Goal: Task Accomplishment & Management: Use online tool/utility

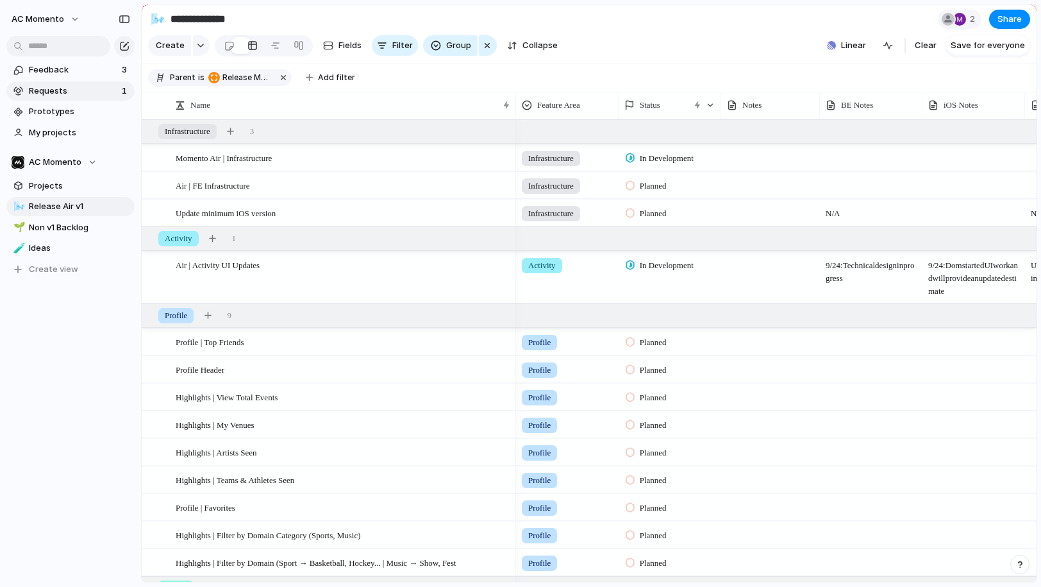
click at [37, 88] on span "Requests" at bounding box center [73, 91] width 89 height 13
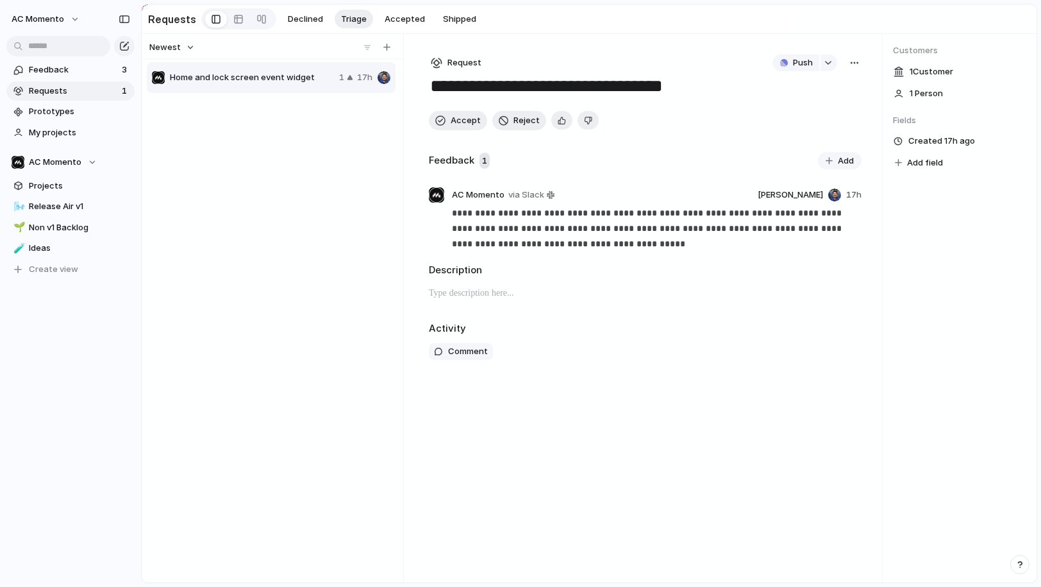
click at [262, 83] on span "Home and lock screen event widget" at bounding box center [252, 77] width 164 height 13
click at [748, 65] on div "button" at bounding box center [854, 63] width 10 height 10
drag, startPoint x: 537, startPoint y: 80, endPoint x: 528, endPoint y: 80, distance: 8.3
click at [536, 80] on div "Copy link Merge Move to Delete" at bounding box center [520, 293] width 1041 height 587
click at [254, 81] on span "Home and lock screen event widget" at bounding box center [252, 77] width 164 height 13
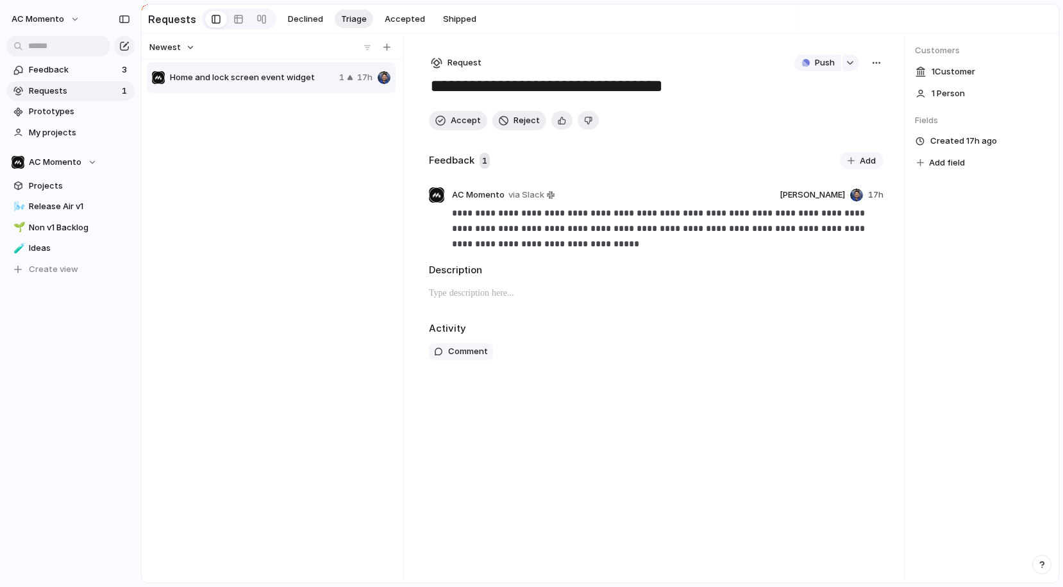
click at [748, 63] on div "Push" at bounding box center [832, 62] width 76 height 17
click at [748, 61] on div "button" at bounding box center [876, 63] width 10 height 10
click at [748, 108] on li "Merge" at bounding box center [842, 111] width 78 height 21
type input "*"
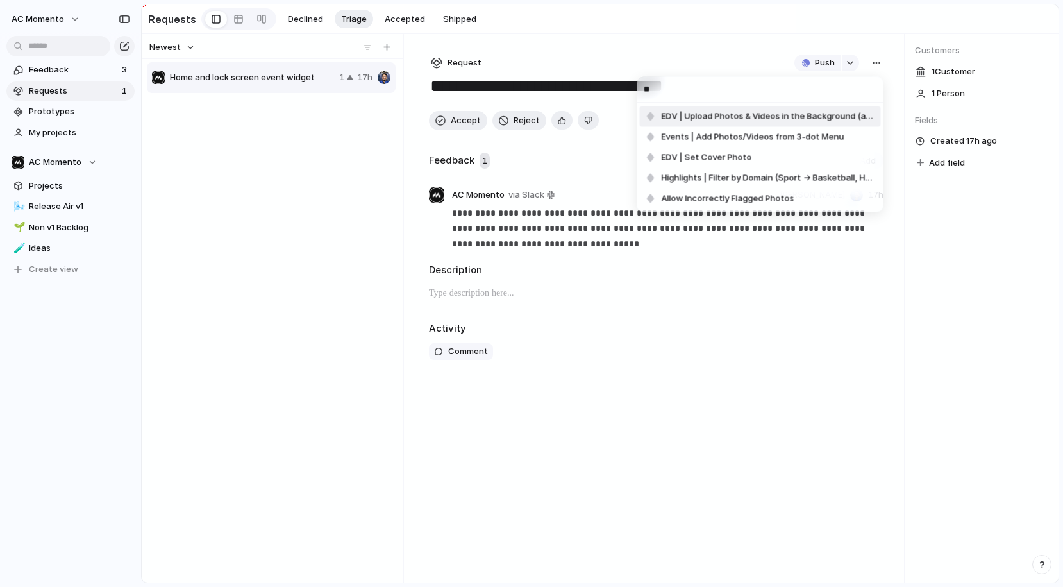
type input "*"
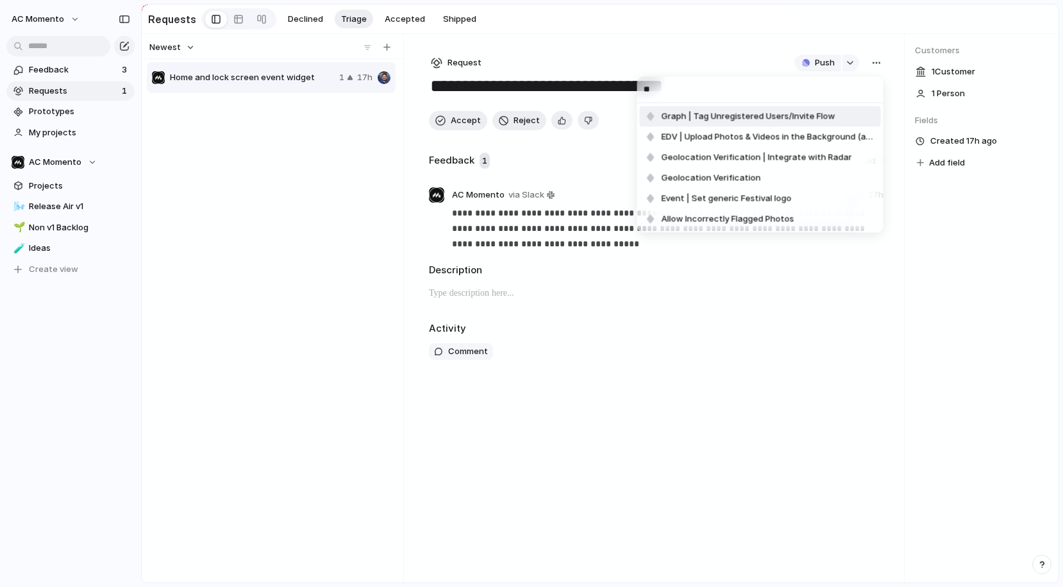
type input "*"
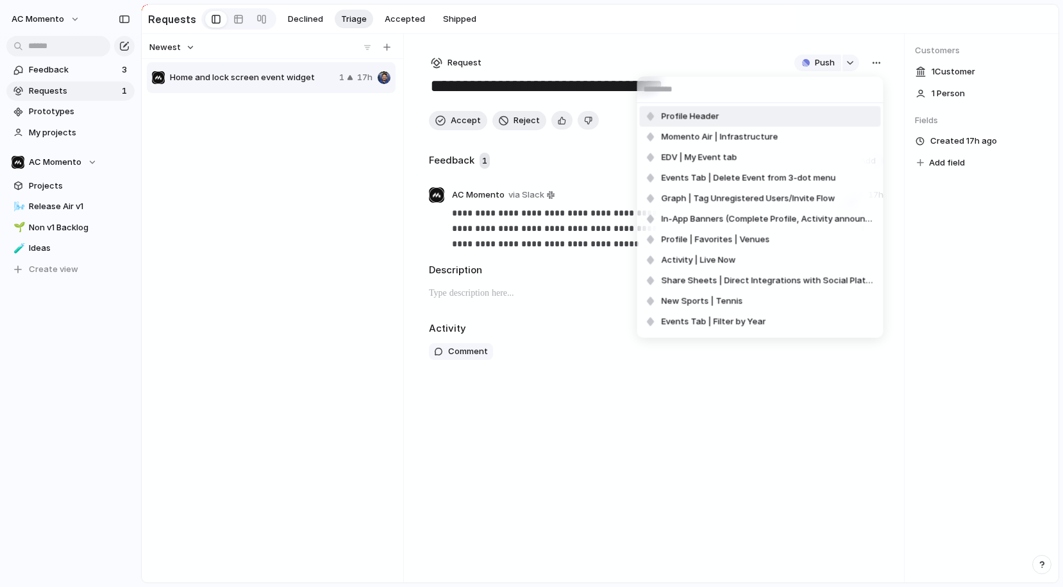
click at [612, 44] on div "Profile Header Momento Air | Infrastructure EDV | My Event tab Events Tab | Del…" at bounding box center [531, 293] width 1063 height 587
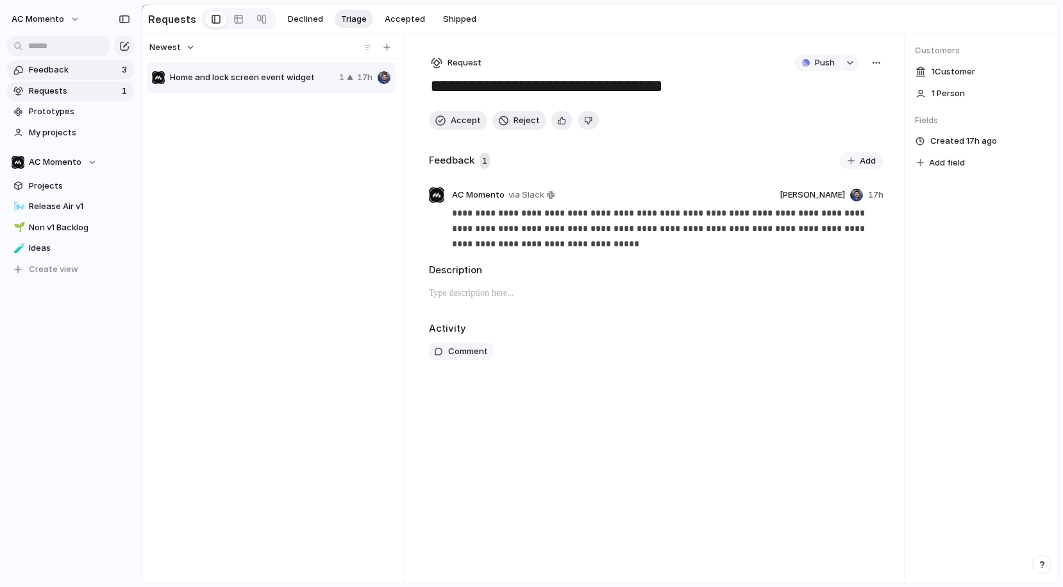
click at [108, 66] on span "Feedback" at bounding box center [73, 69] width 89 height 13
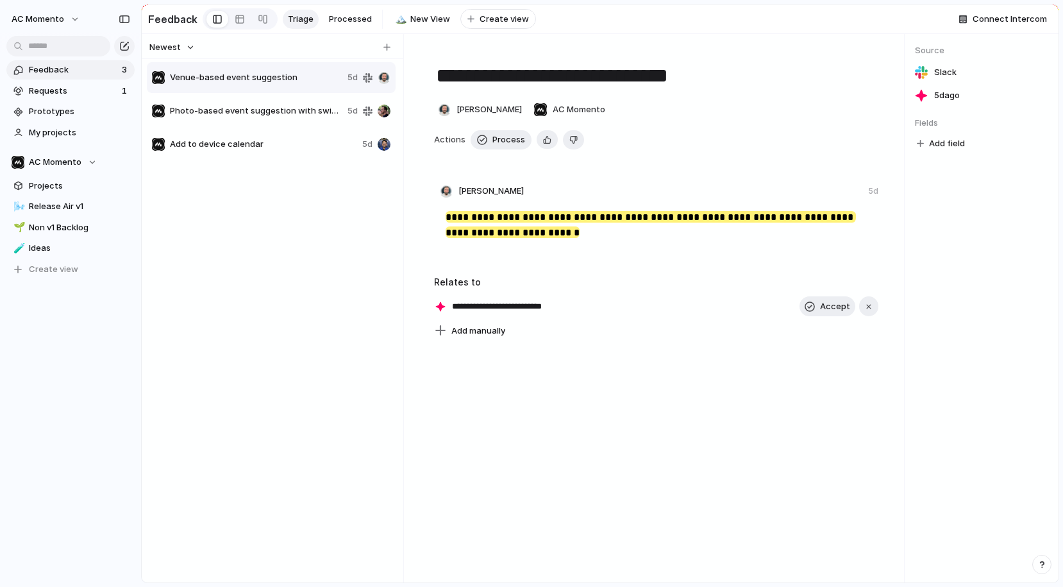
click at [268, 73] on span "Venue-based event suggestion" at bounding box center [256, 77] width 172 height 13
click at [263, 99] on div "Photo-based event suggestion with swipe confirmation 5d" at bounding box center [271, 111] width 249 height 31
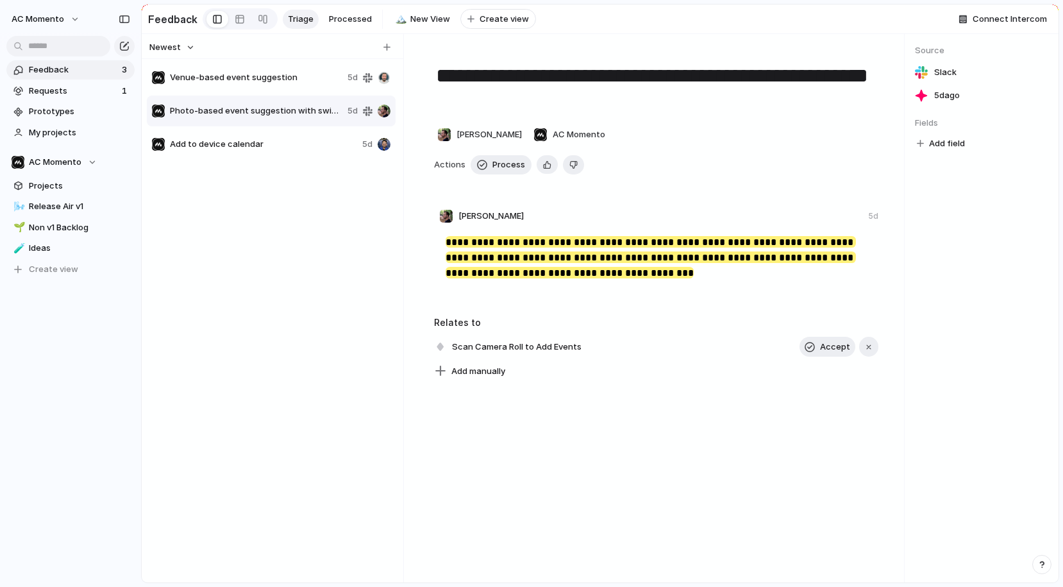
click at [337, 141] on span "Add to device calendar" at bounding box center [263, 144] width 187 height 13
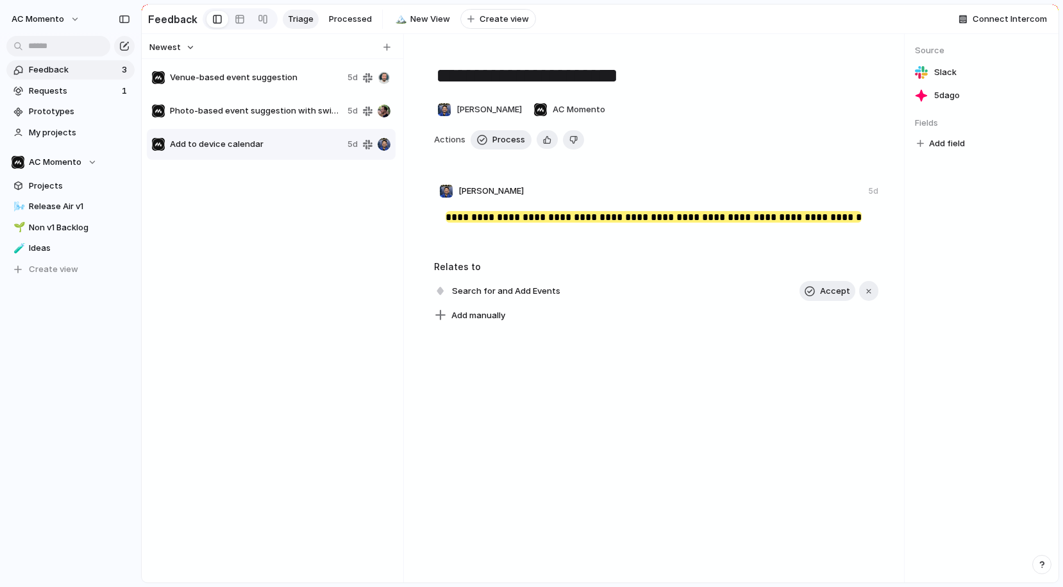
click at [278, 110] on span "Photo-based event suggestion with swipe confirmation" at bounding box center [256, 110] width 172 height 13
type textarea "**********"
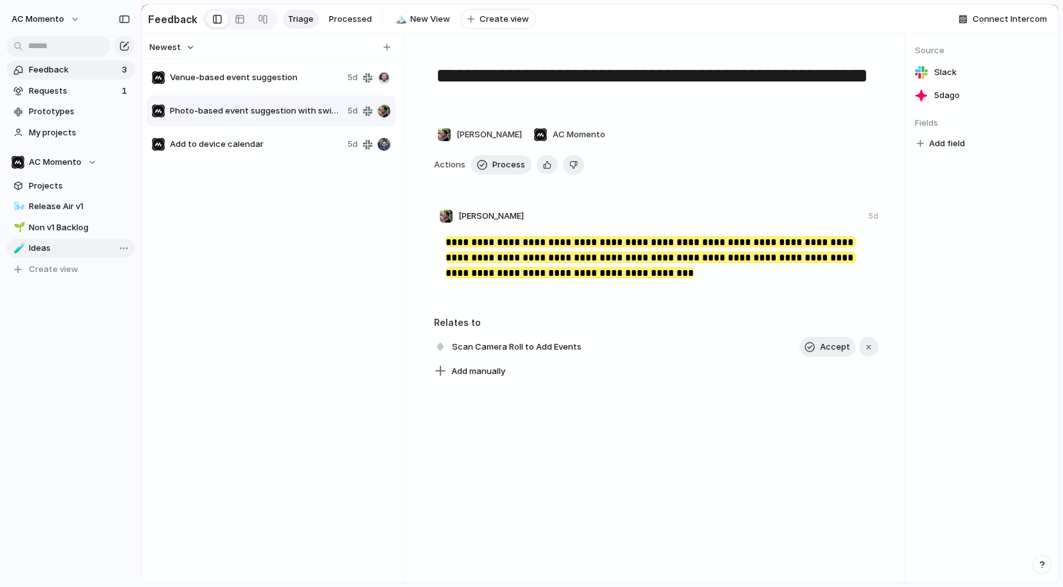
click at [38, 245] on span "Ideas" at bounding box center [79, 248] width 101 height 13
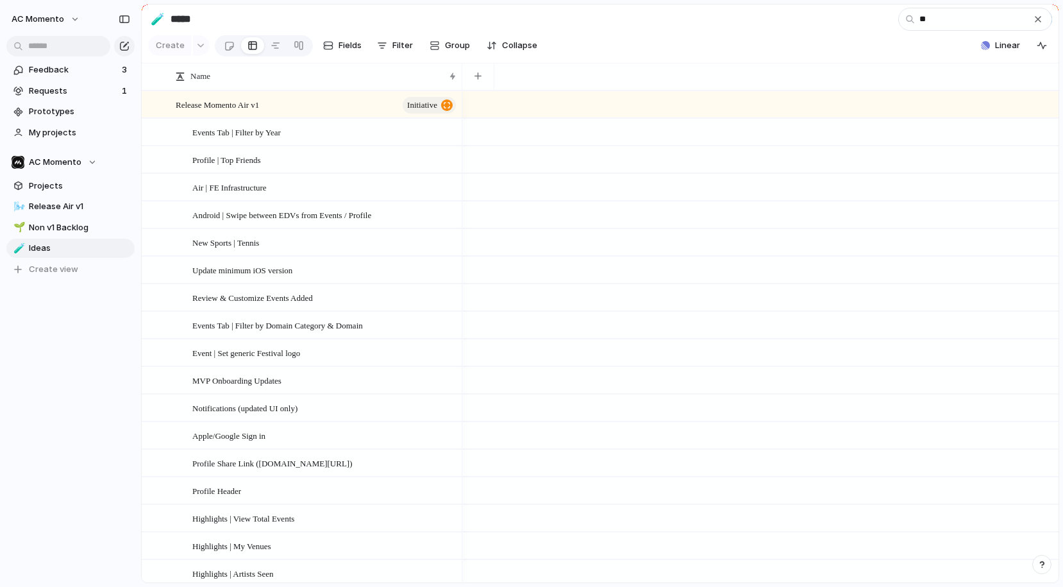
type input "***"
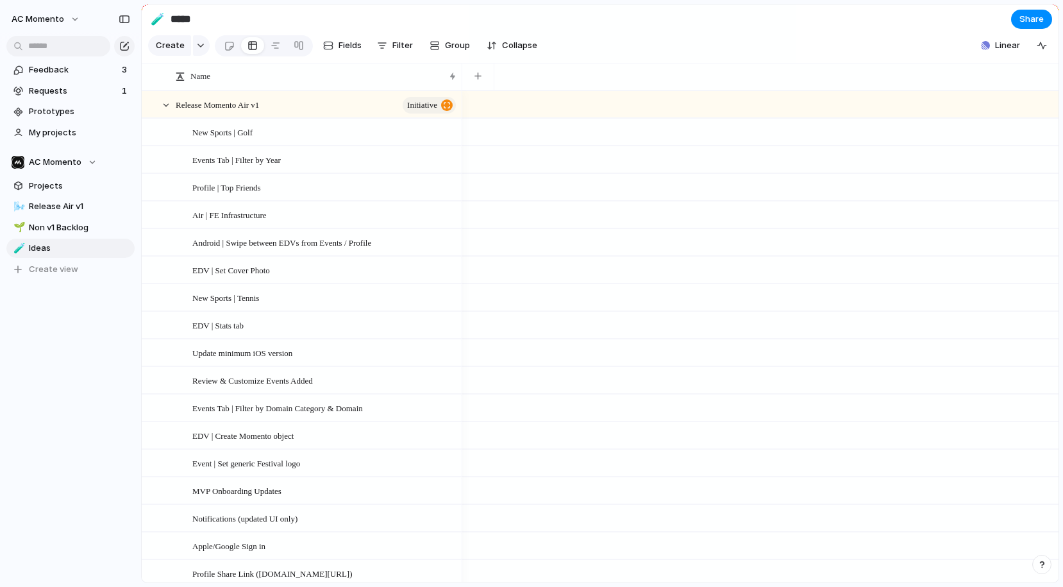
click at [748, 17] on section "🧪 ***** Share" at bounding box center [600, 18] width 917 height 29
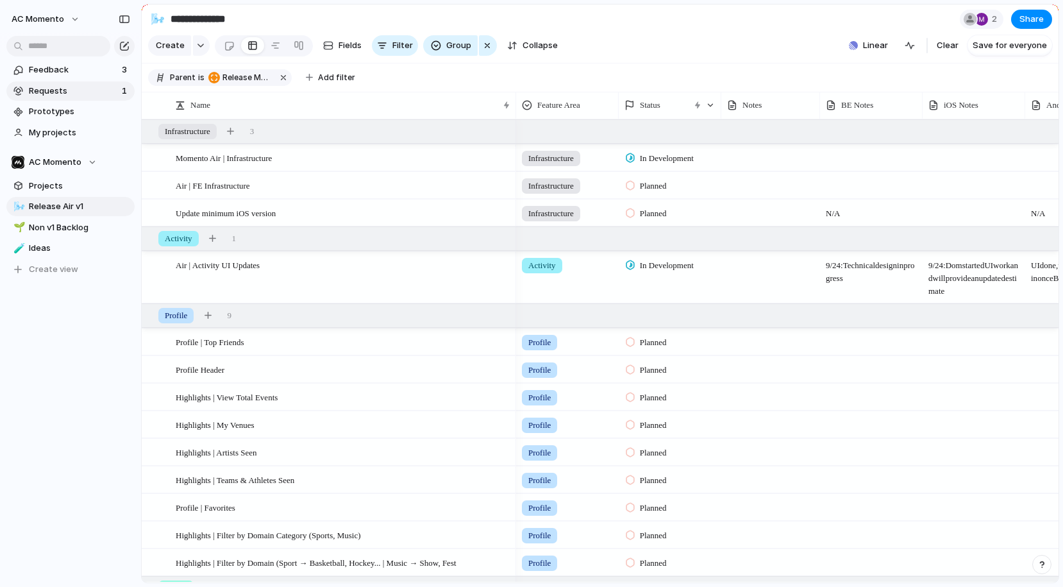
click at [69, 85] on span "Requests" at bounding box center [73, 91] width 89 height 13
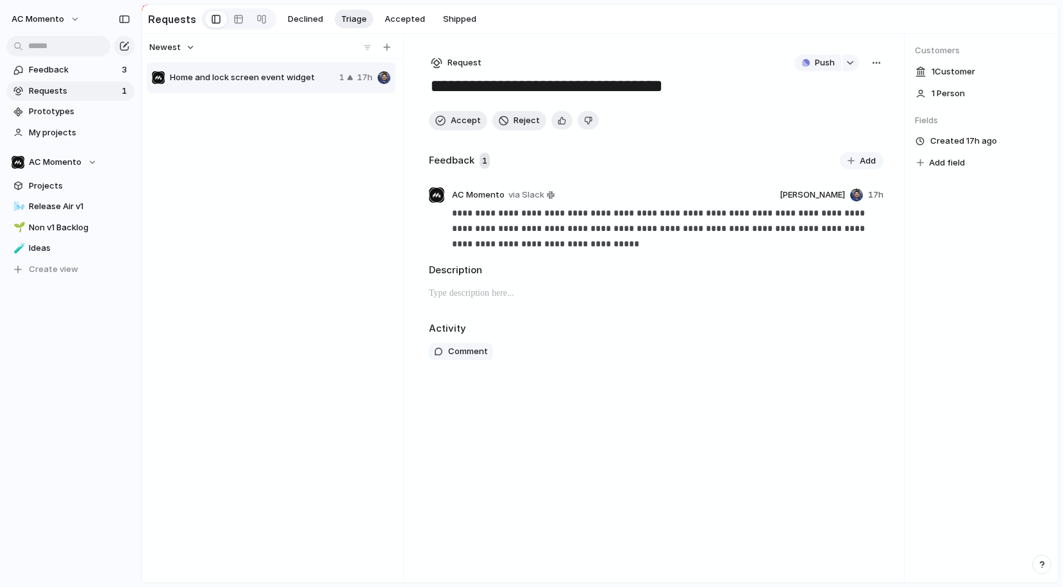
click at [281, 72] on span "Home and lock screen event widget" at bounding box center [252, 77] width 164 height 13
click at [848, 67] on button "button" at bounding box center [850, 62] width 17 height 17
type input "******"
click at [917, 113] on button "Issues" at bounding box center [904, 116] width 74 height 26
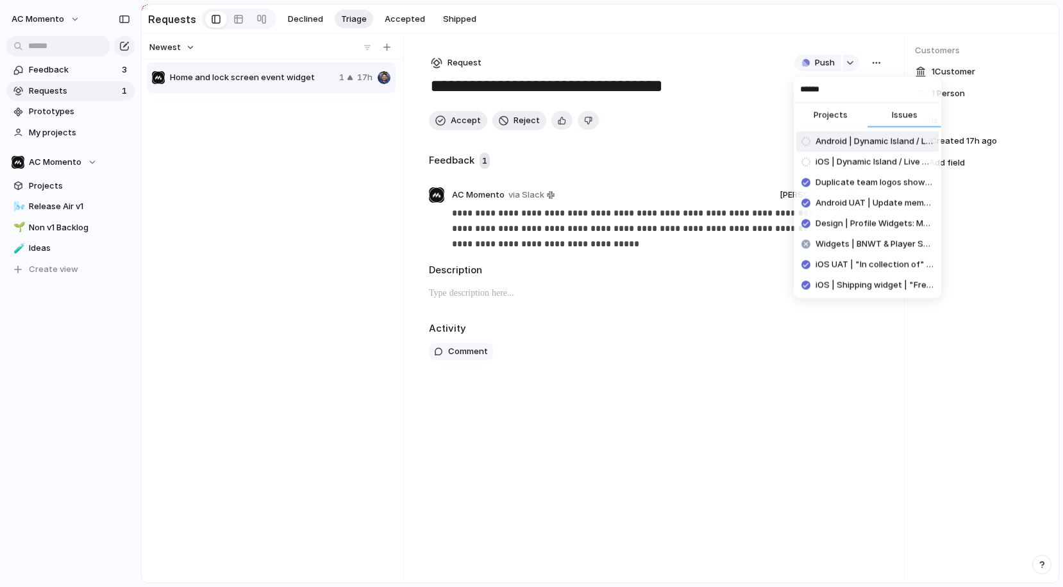
click at [865, 94] on input "******" at bounding box center [867, 90] width 147 height 26
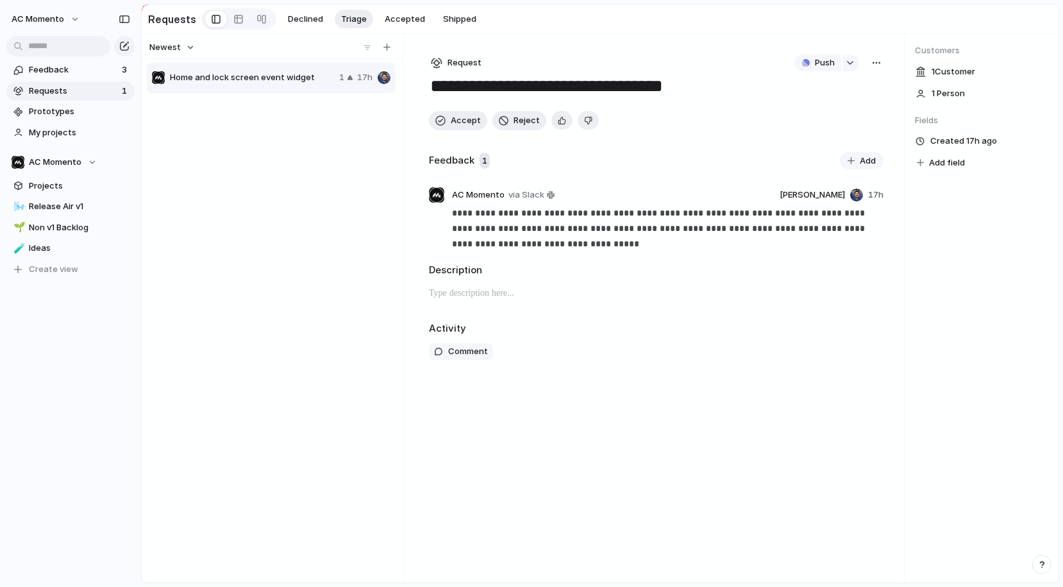
click at [710, 75] on div "****** Projects Issues Android | Dynamic Island / Live Activities + Widget + Ap…" at bounding box center [531, 293] width 1063 height 587
click at [670, 70] on div "Request Push" at bounding box center [656, 62] width 455 height 17
click at [544, 86] on textarea "**********" at bounding box center [656, 87] width 454 height 24
click at [451, 89] on textarea "**********" at bounding box center [656, 87] width 454 height 24
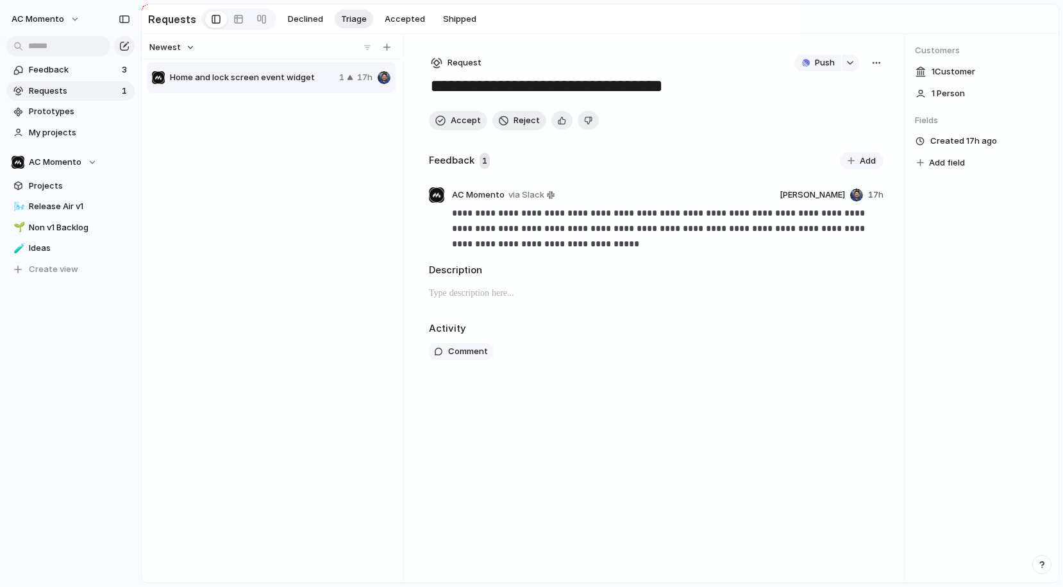
click at [437, 91] on textarea "**********" at bounding box center [656, 87] width 454 height 24
click at [435, 92] on textarea "**********" at bounding box center [656, 87] width 454 height 24
click at [501, 88] on textarea "**********" at bounding box center [656, 87] width 454 height 24
type textarea "**********"
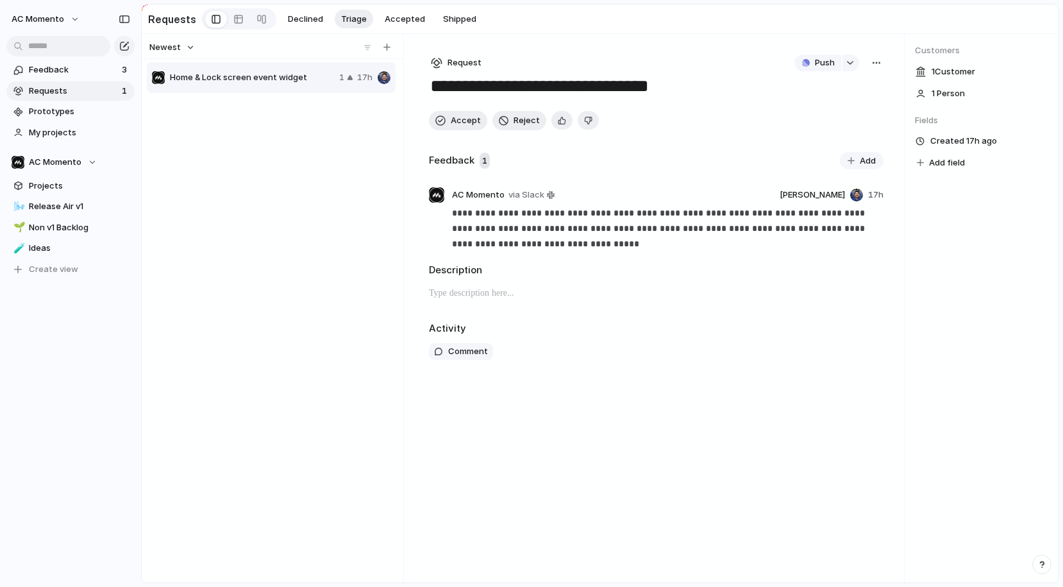
drag, startPoint x: 535, startPoint y: 60, endPoint x: 510, endPoint y: 71, distance: 27.9
click at [535, 60] on div "Request Push" at bounding box center [656, 62] width 455 height 17
click at [456, 128] on button "Accept" at bounding box center [458, 120] width 58 height 19
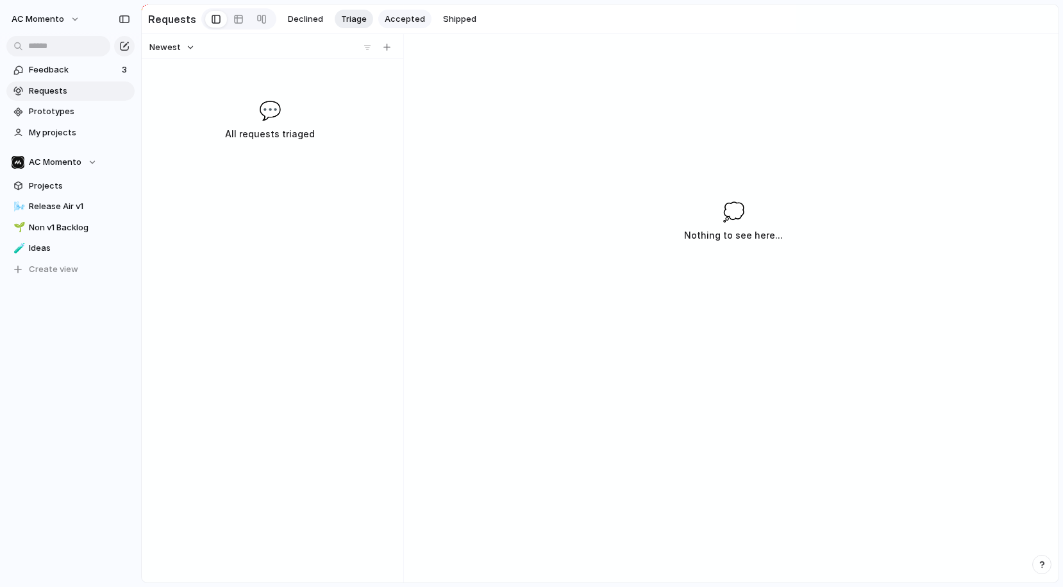
click at [406, 15] on span "Accepted" at bounding box center [405, 19] width 40 height 13
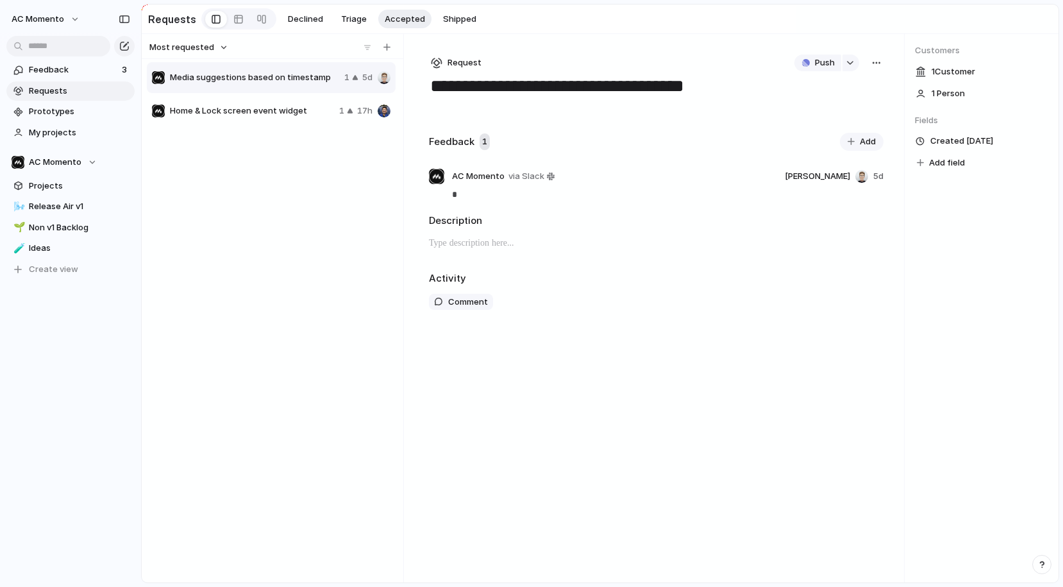
click at [276, 105] on span "Home & Lock screen event widget" at bounding box center [252, 110] width 164 height 13
type textarea "**********"
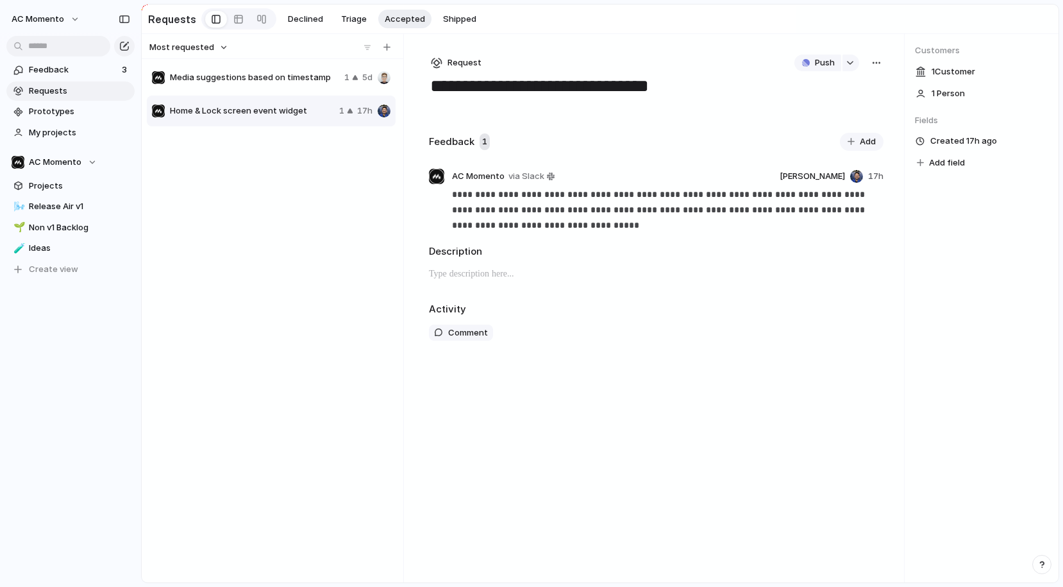
click at [978, 199] on div "Customers 1 Customer 1 Person Fields Created 17h ago Add field" at bounding box center [982, 308] width 154 height 548
click at [951, 158] on span "Add field" at bounding box center [947, 162] width 36 height 13
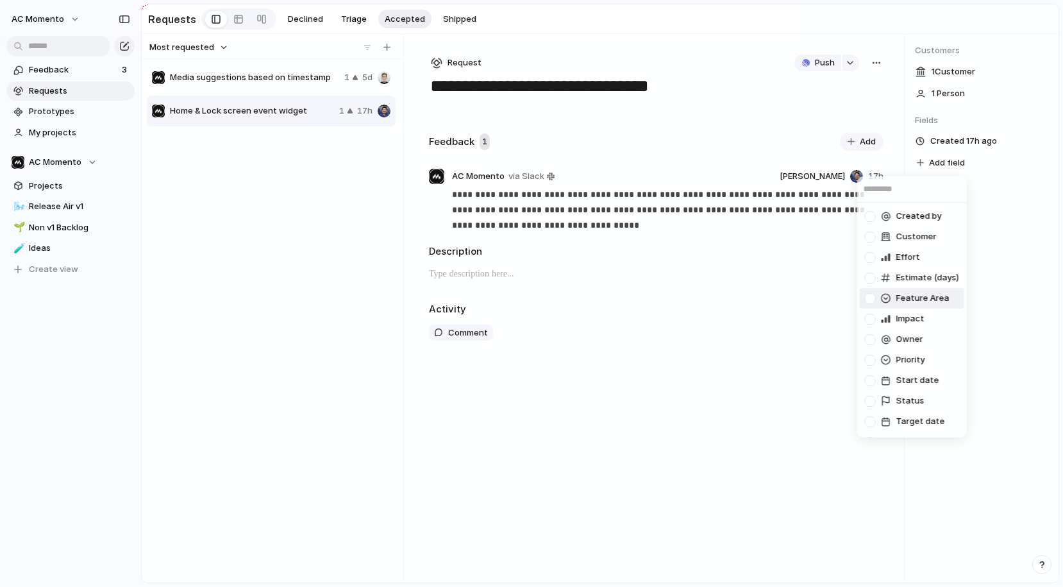
click at [865, 294] on div at bounding box center [870, 298] width 22 height 22
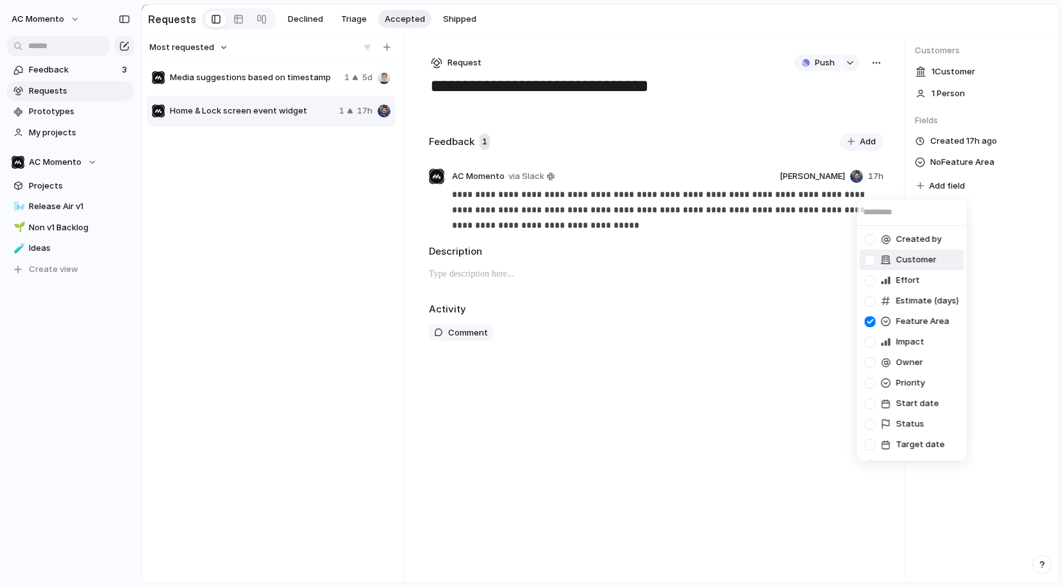
click at [931, 158] on div "Created by Customer Effort Estimate (days) Feature Area Impact Owner Priority S…" at bounding box center [531, 293] width 1063 height 587
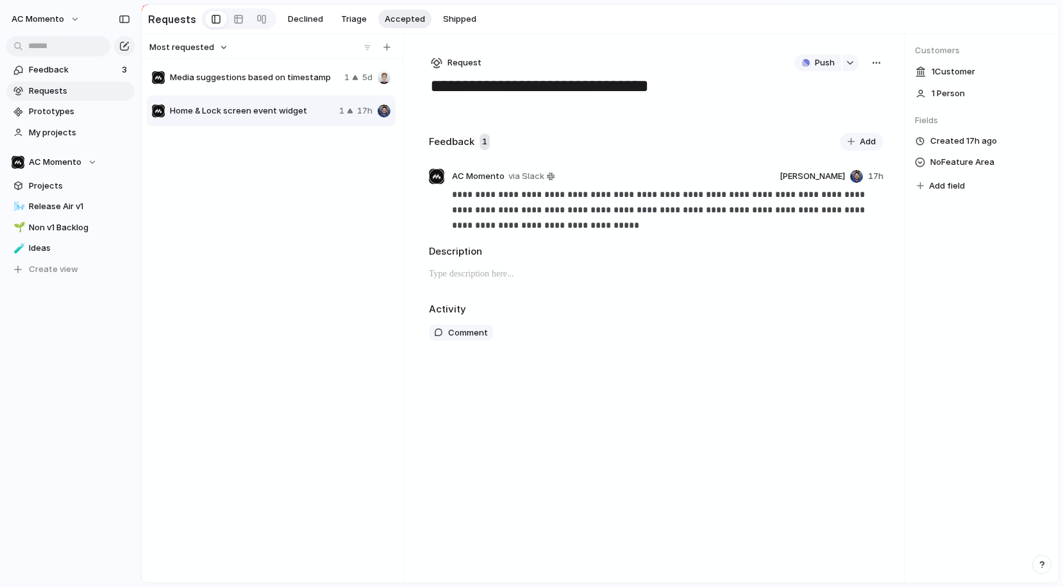
click at [924, 161] on div "No Feature Area" at bounding box center [954, 161] width 79 height 15
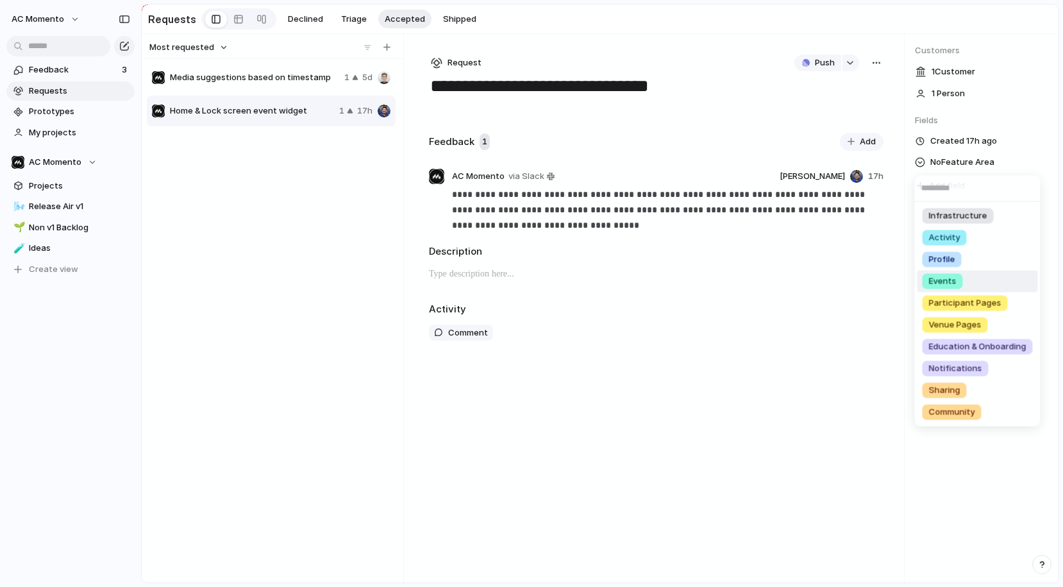
click at [981, 274] on li "Events" at bounding box center [977, 282] width 121 height 22
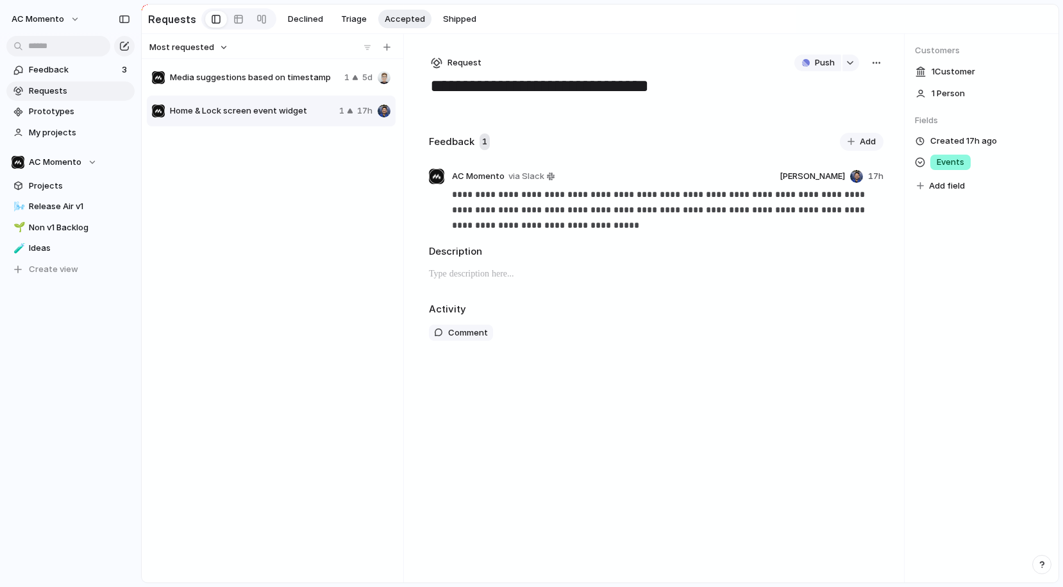
click at [981, 274] on div "Customers 1 Customer 1 Person Fields Created 17h ago Events Add field" at bounding box center [982, 308] width 154 height 548
click at [54, 245] on span "Ideas" at bounding box center [79, 248] width 101 height 13
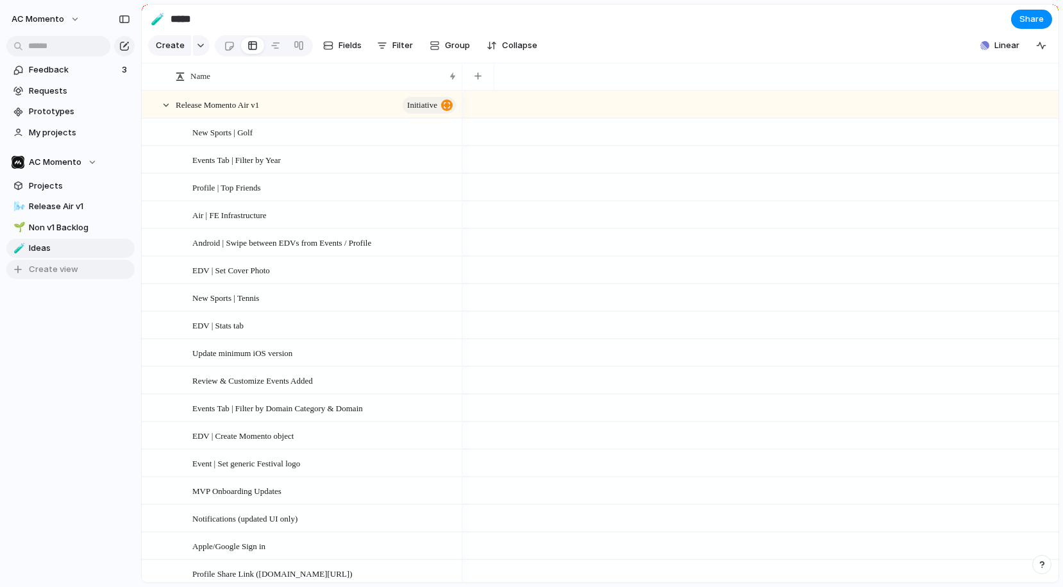
click at [51, 274] on span "Create view" at bounding box center [53, 269] width 49 height 13
click at [54, 268] on input "text" at bounding box center [79, 269] width 101 height 13
click at [200, 42] on button "button" at bounding box center [201, 45] width 17 height 21
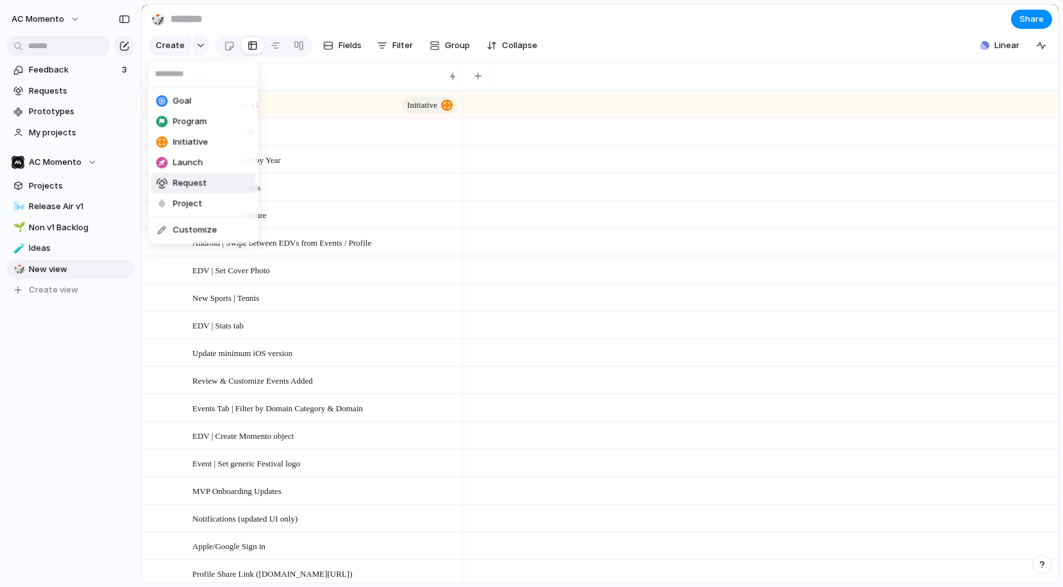
click at [199, 181] on span "Request" at bounding box center [190, 183] width 34 height 13
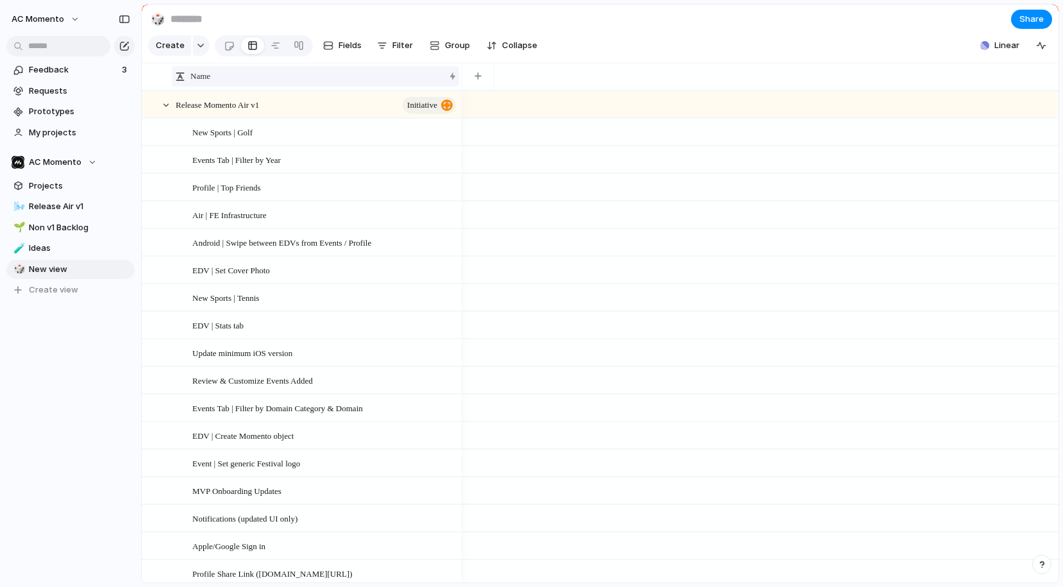
click at [232, 67] on div "Name" at bounding box center [315, 76] width 287 height 21
drag, startPoint x: 233, startPoint y: 69, endPoint x: 258, endPoint y: 63, distance: 25.7
click at [233, 69] on div "Sort ascending Sort descending" at bounding box center [531, 293] width 1063 height 587
click at [392, 41] on span "Filter" at bounding box center [402, 45] width 21 height 13
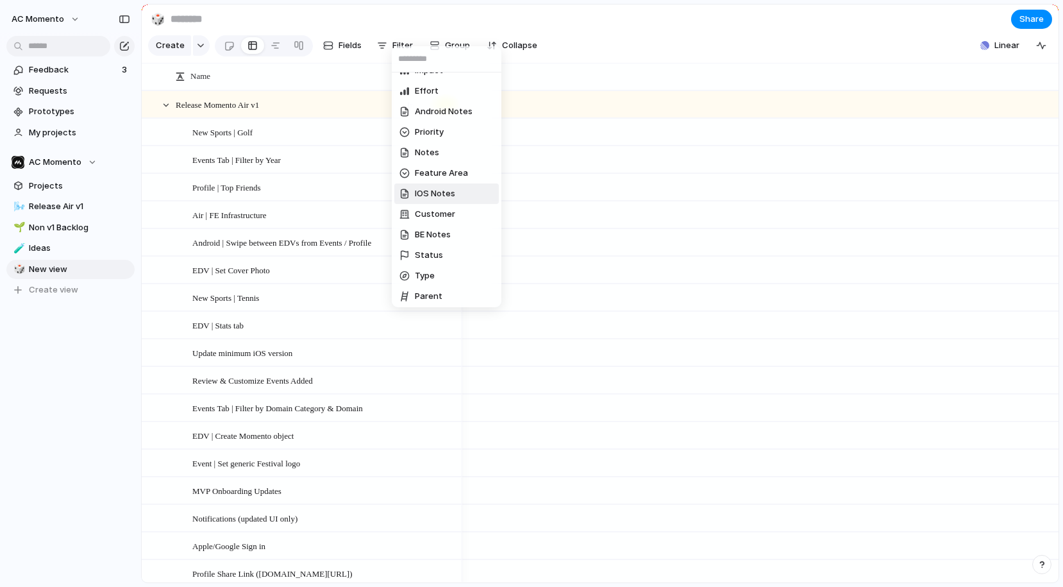
scroll to position [182, 0]
click at [442, 209] on li "Type" at bounding box center [446, 211] width 104 height 21
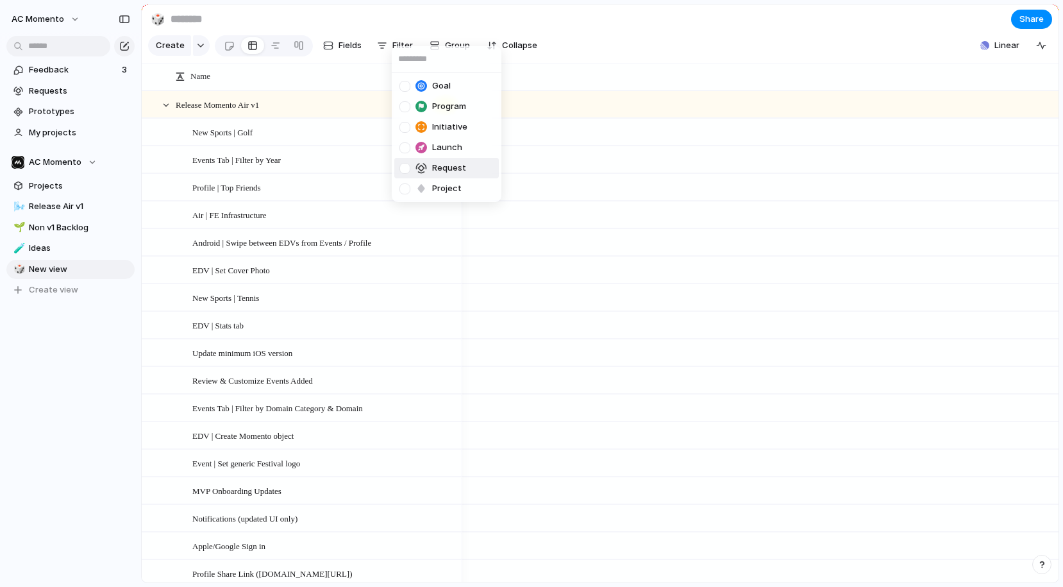
click at [403, 169] on div at bounding box center [404, 168] width 11 height 11
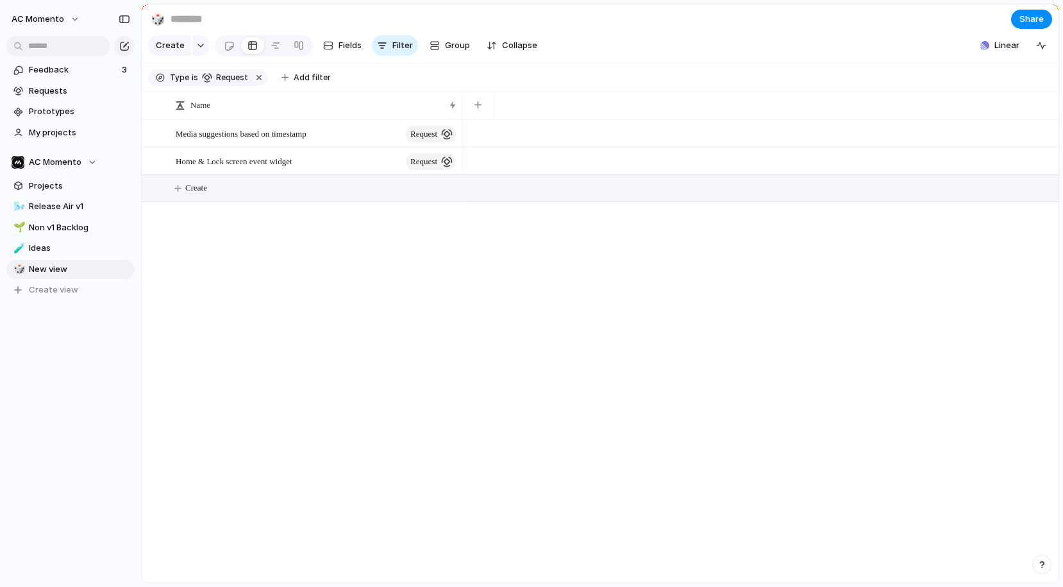
click at [332, 258] on div "Media suggestions based on timestamp request Home & Lock screen event widget re…" at bounding box center [600, 350] width 917 height 463
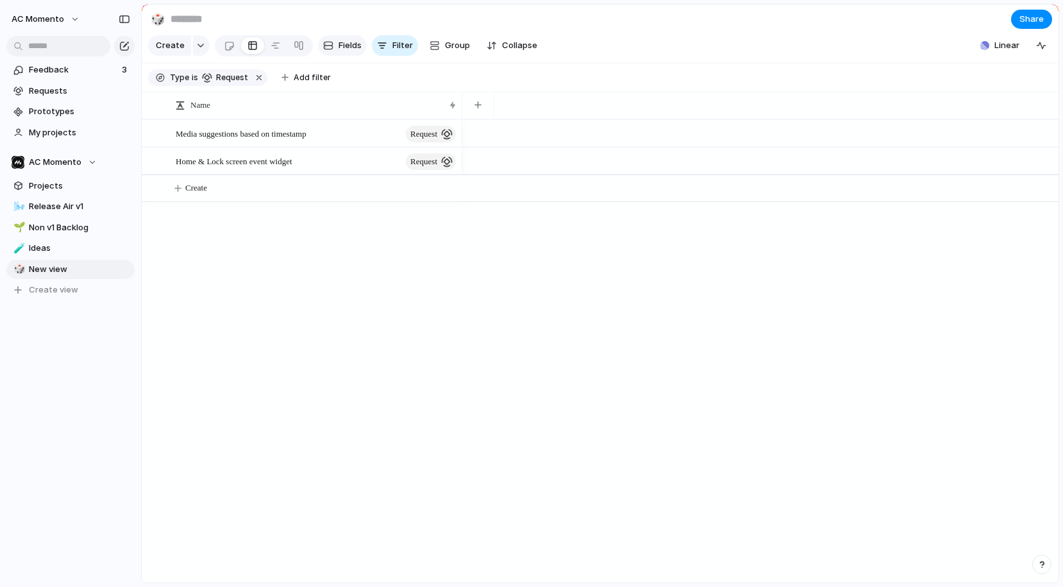
click at [348, 44] on span "Fields" at bounding box center [349, 45] width 23 height 13
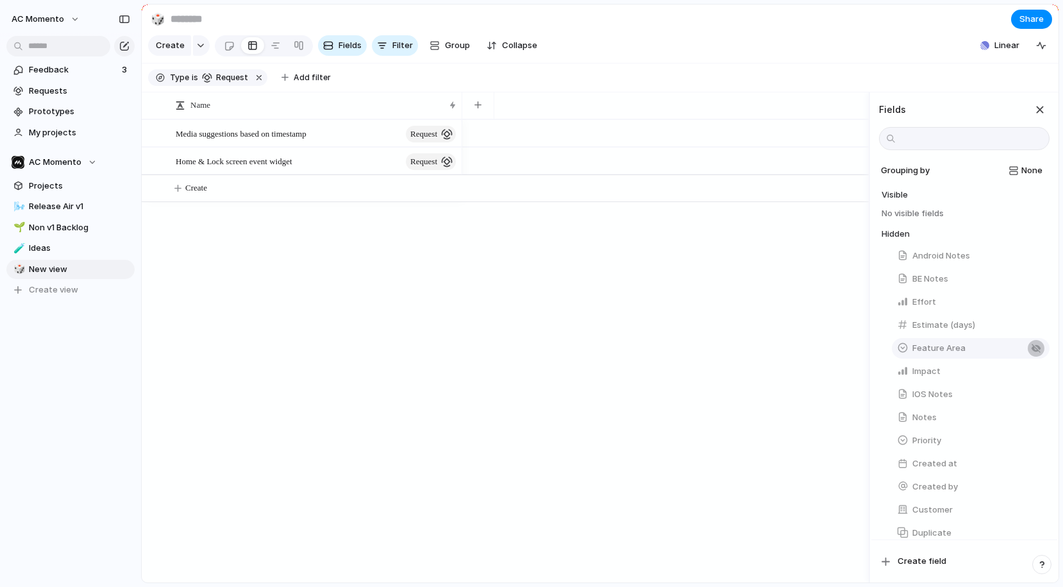
click at [1039, 346] on button "button" at bounding box center [1036, 348] width 17 height 17
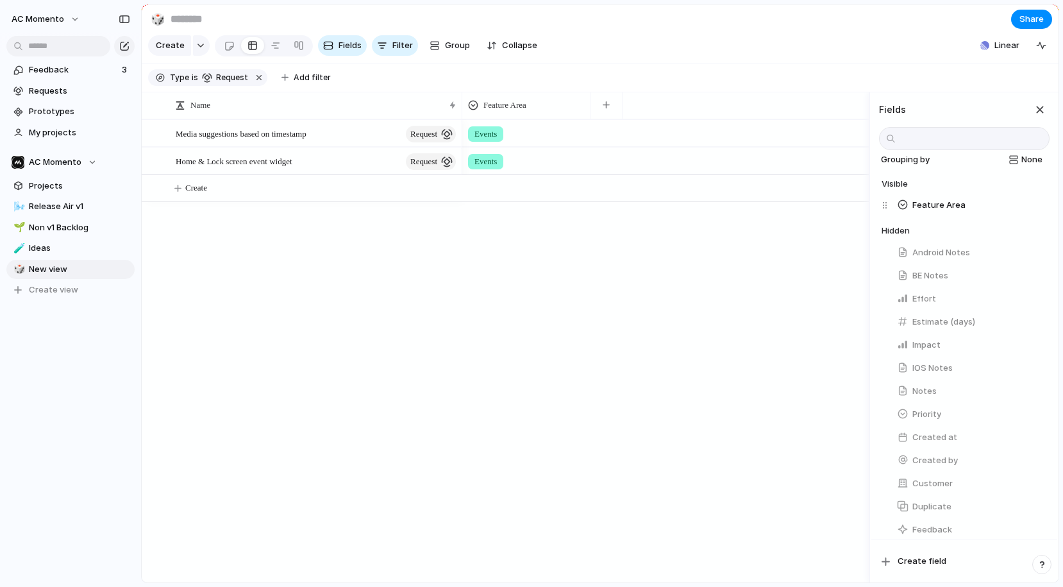
scroll to position [12, 0]
click at [1031, 390] on div "button" at bounding box center [1036, 390] width 10 height 10
click at [1035, 385] on div "button" at bounding box center [1036, 390] width 10 height 10
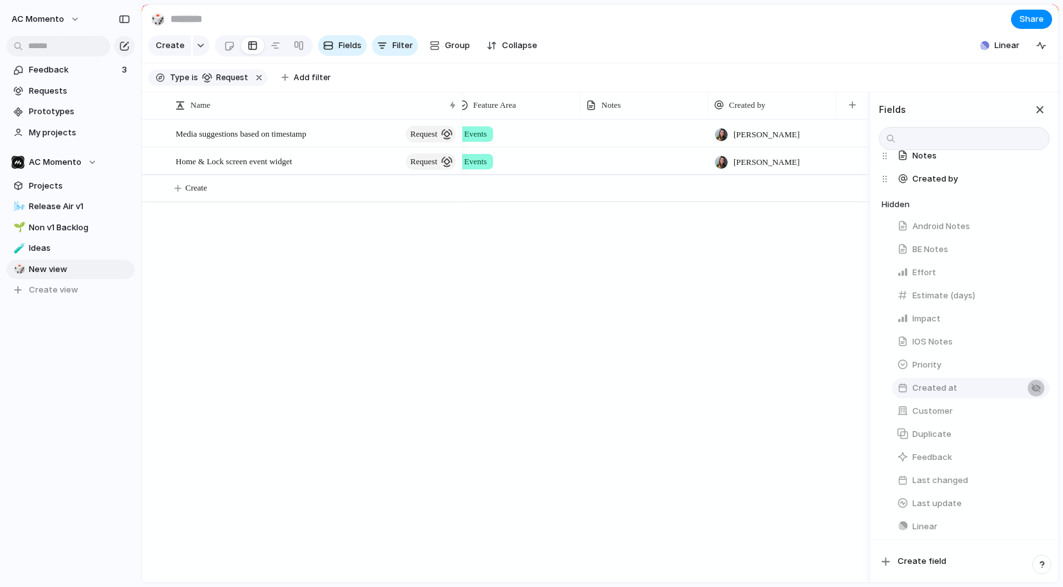
scroll to position [83, 0]
click at [1034, 383] on div "button" at bounding box center [1036, 388] width 10 height 10
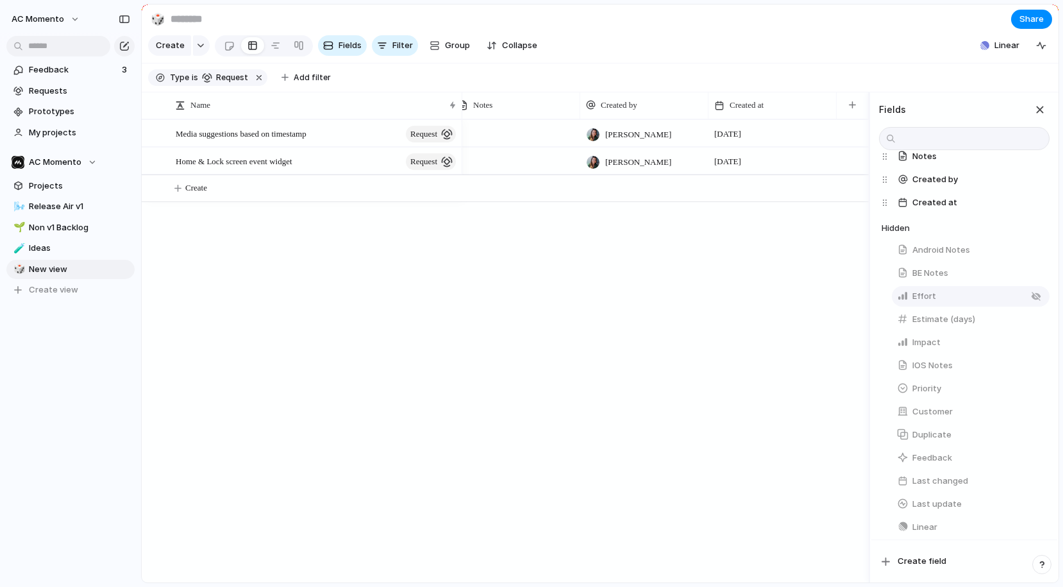
scroll to position [0, 0]
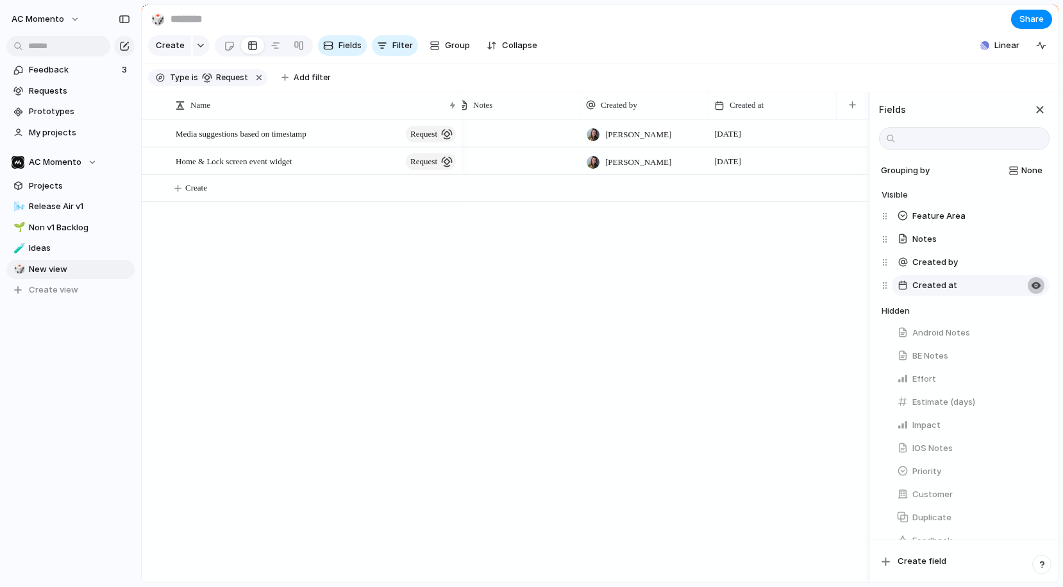
click at [1031, 282] on div "button" at bounding box center [1036, 285] width 10 height 10
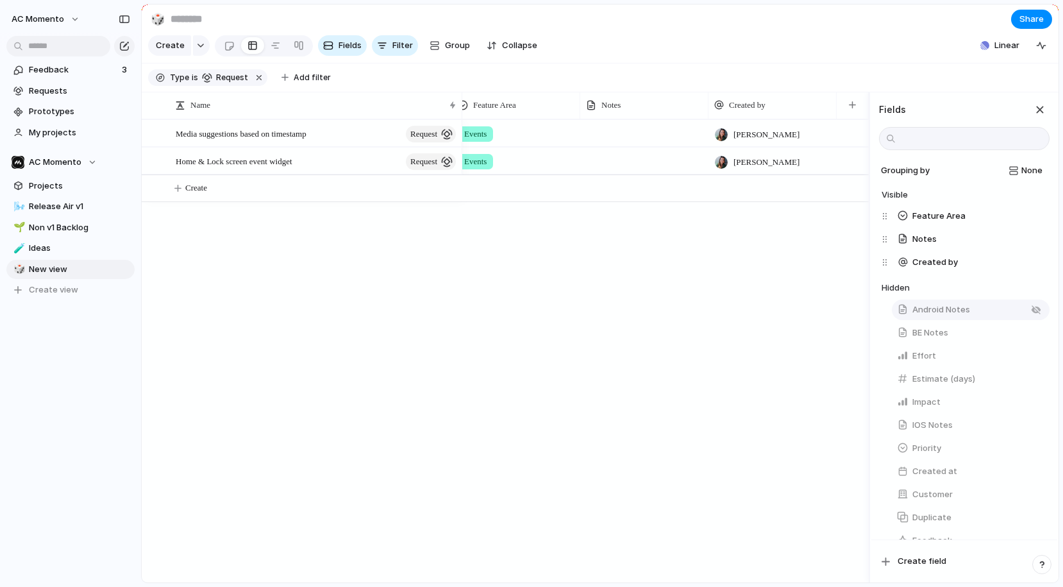
drag, startPoint x: 1032, startPoint y: 264, endPoint x: 1016, endPoint y: 292, distance: 32.4
click at [1032, 264] on div "button" at bounding box center [1036, 262] width 10 height 10
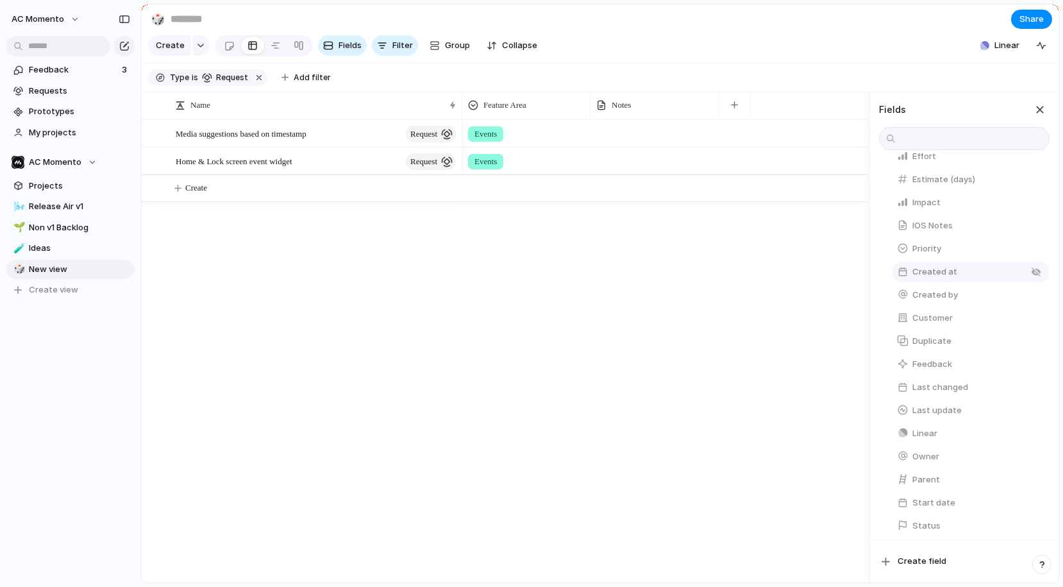
scroll to position [228, 0]
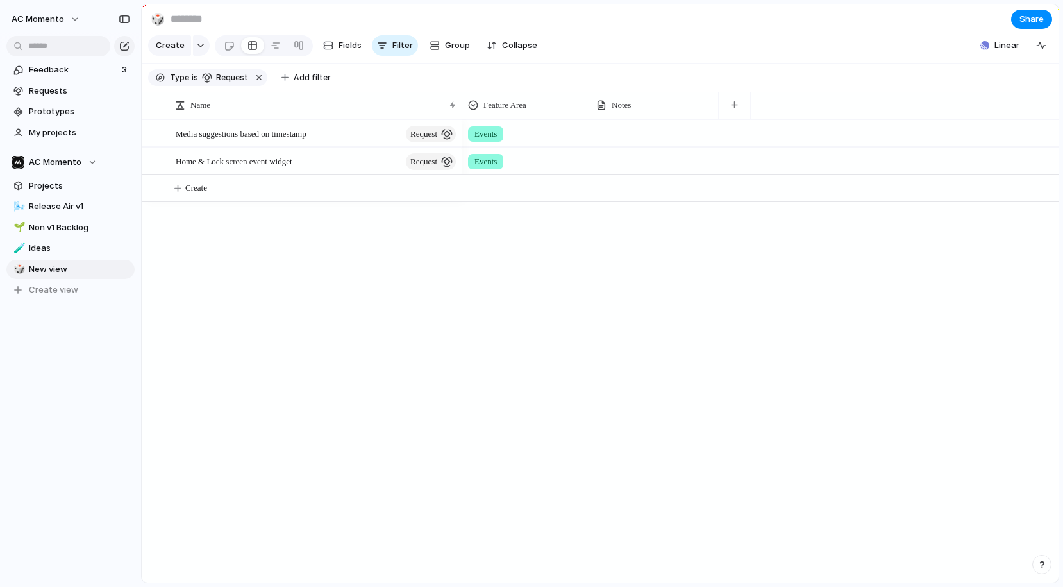
click at [828, 365] on div "Events Events" at bounding box center [760, 350] width 596 height 463
click at [55, 275] on link "🎲 New view" at bounding box center [70, 269] width 128 height 19
click at [163, 347] on span "Rename view" at bounding box center [172, 346] width 53 height 13
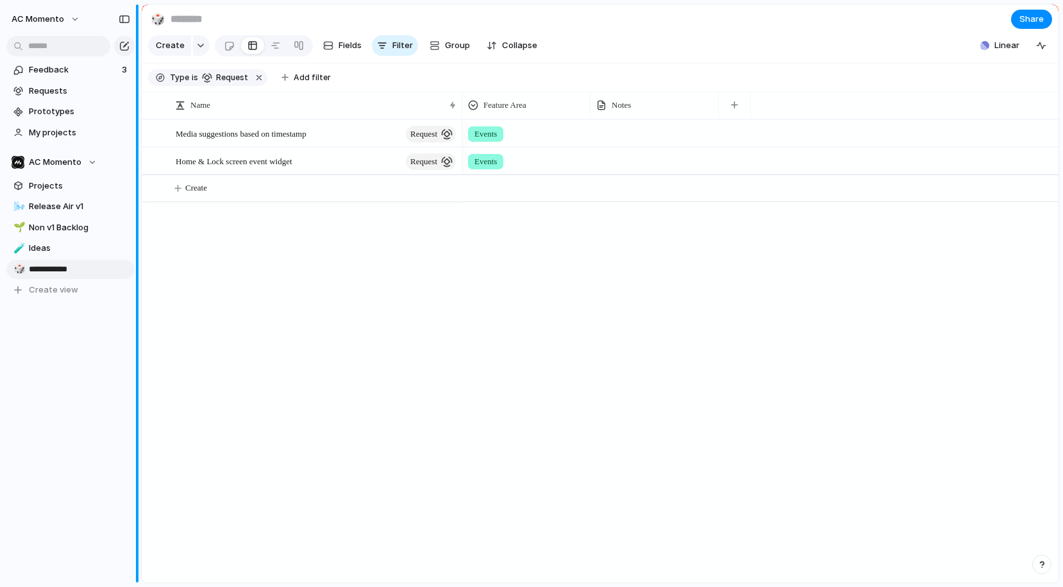
type input "**********"
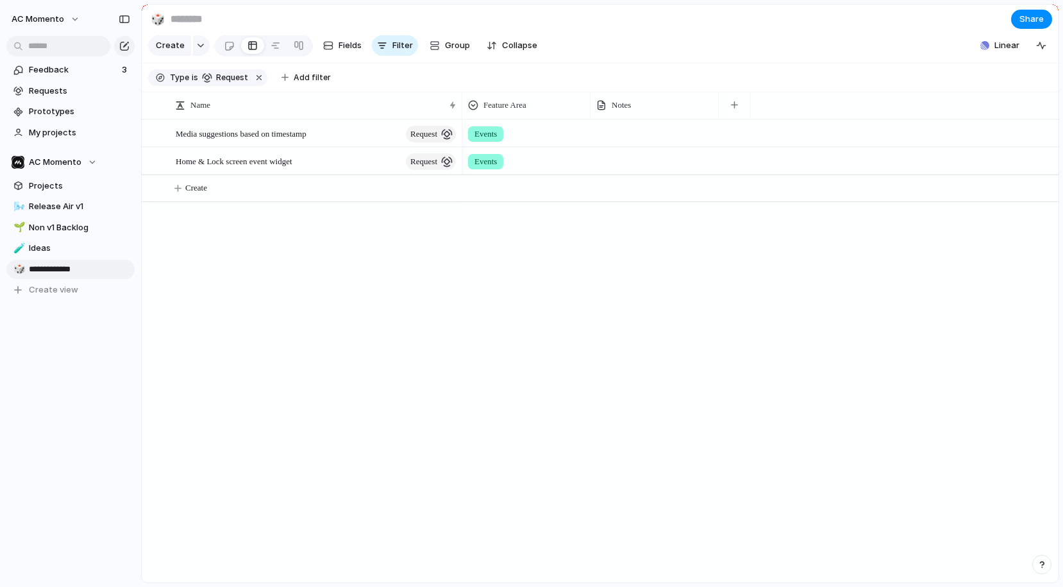
type input "**********"
drag, startPoint x: 123, startPoint y: 383, endPoint x: 115, endPoint y: 381, distance: 7.8
click at [123, 383] on div "Feedback 3 Requests Prototypes My projects AC Momento Projects 🌬️ Release Air v…" at bounding box center [70, 201] width 141 height 403
click at [17, 269] on div "🎲" at bounding box center [17, 269] width 9 height 15
type input "*"
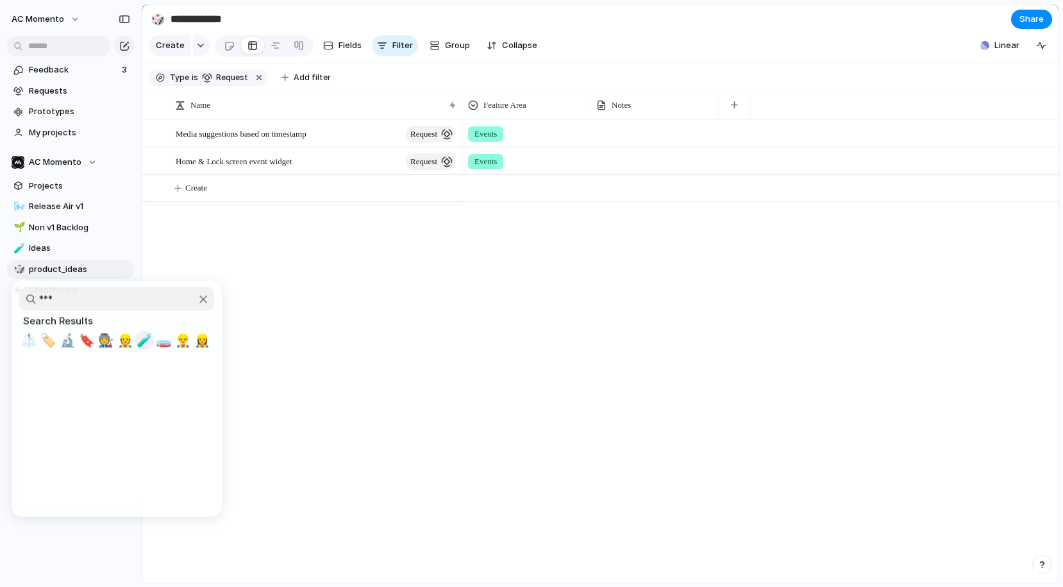
type input "***"
click at [145, 340] on span "🧪" at bounding box center [145, 340] width 16 height 15
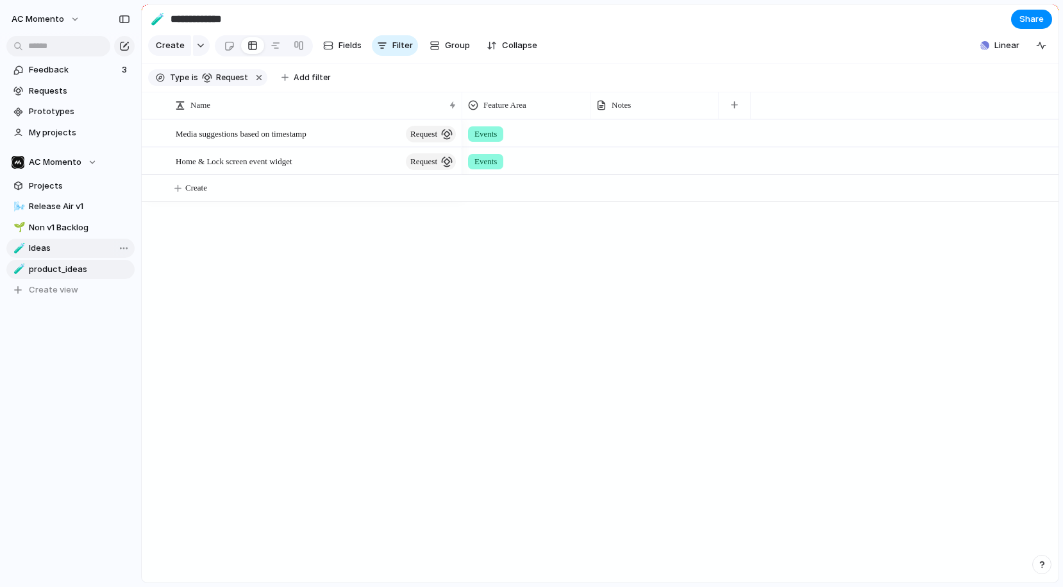
click at [112, 247] on div at bounding box center [119, 247] width 23 height 15
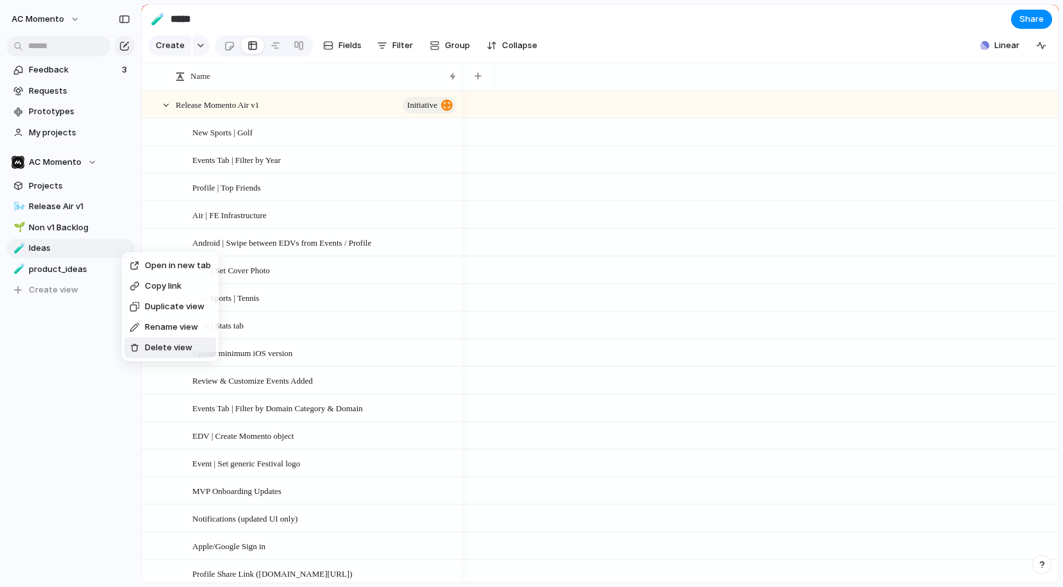
click at [165, 341] on span "Delete view" at bounding box center [168, 347] width 47 height 13
type input "**********"
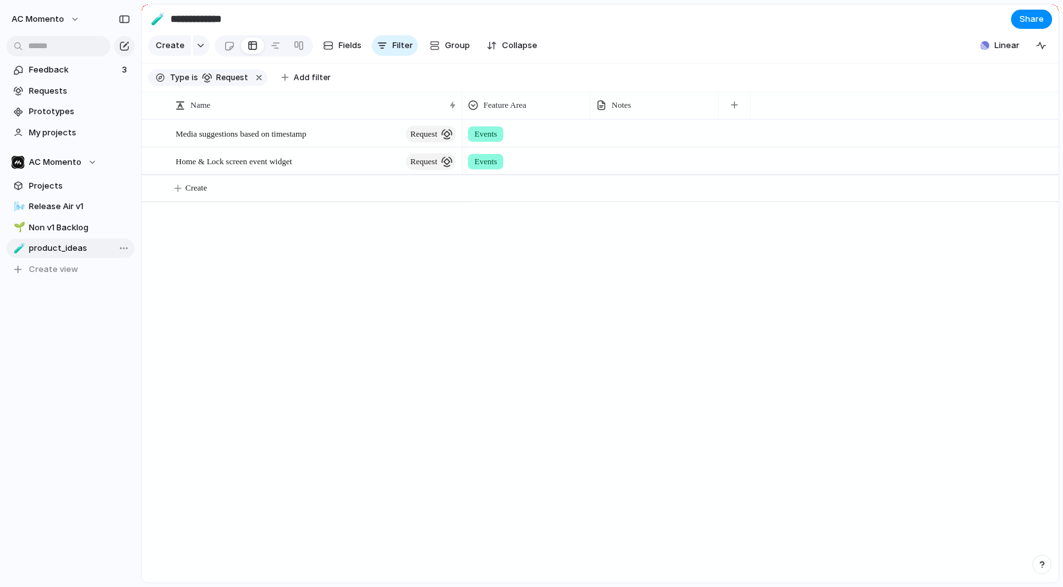
click at [71, 247] on span "product_ideas" at bounding box center [79, 248] width 101 height 13
click at [62, 68] on span "Feedback" at bounding box center [73, 69] width 89 height 13
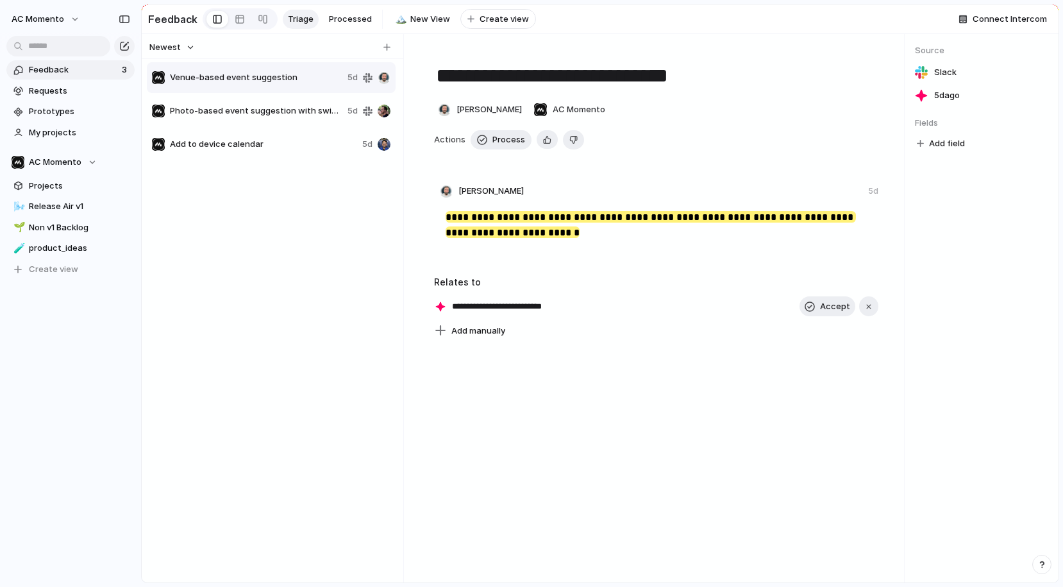
click at [278, 67] on div "Venue-based event suggestion 5d" at bounding box center [271, 77] width 249 height 31
drag, startPoint x: 615, startPoint y: 78, endPoint x: 428, endPoint y: 79, distance: 187.2
click at [428, 79] on div "**********" at bounding box center [656, 194] width 475 height 290
drag, startPoint x: 239, startPoint y: 267, endPoint x: 158, endPoint y: 261, distance: 81.0
click at [237, 267] on div "Venue-based event suggestion 5d Photo-based event suggestion with swipe confirm…" at bounding box center [272, 320] width 251 height 518
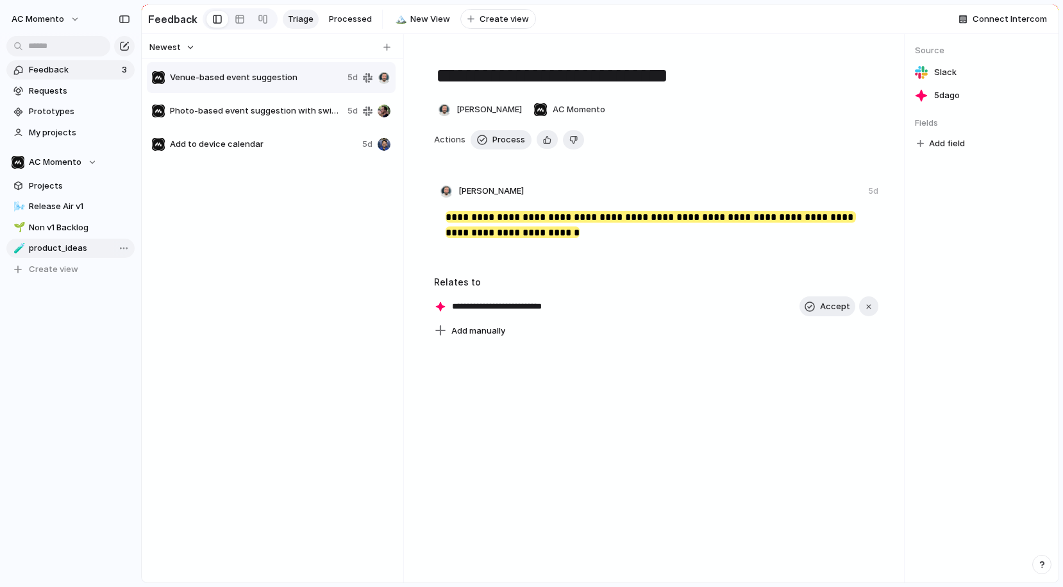
click at [61, 250] on span "product_ideas" at bounding box center [79, 248] width 101 height 13
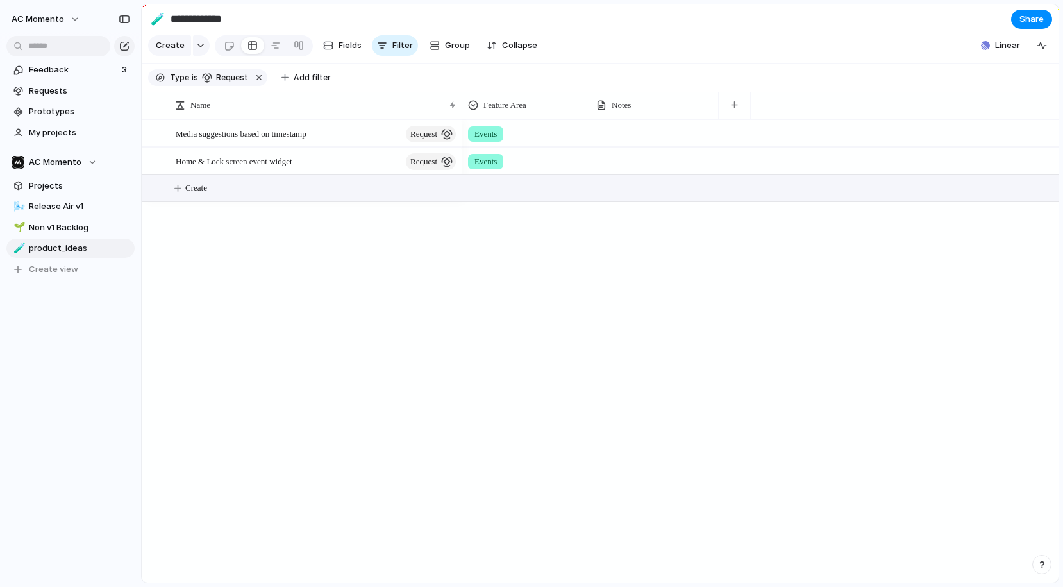
click at [231, 190] on button "Create" at bounding box center [616, 188] width 924 height 26
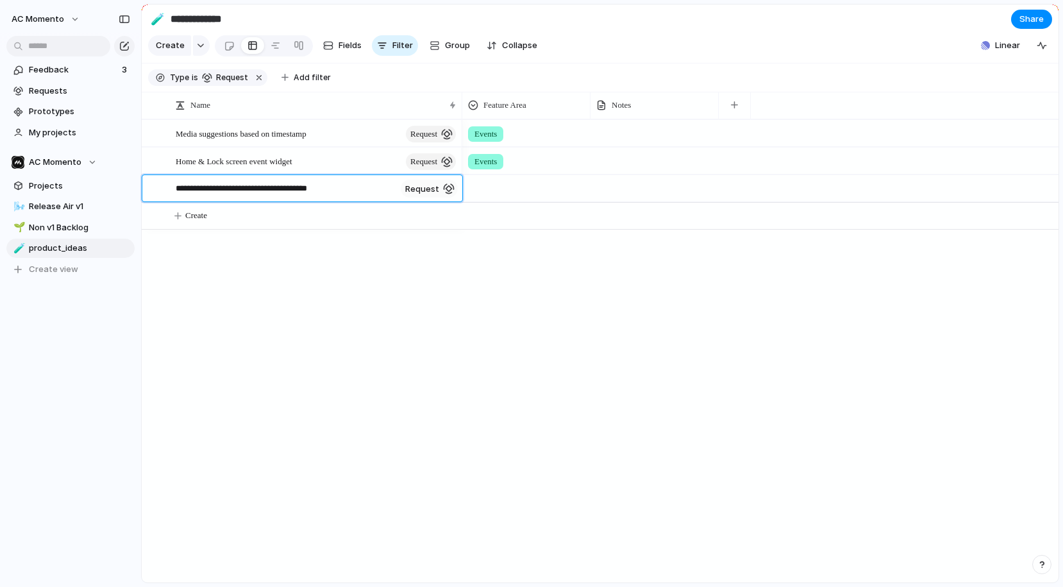
type textarea "**********"
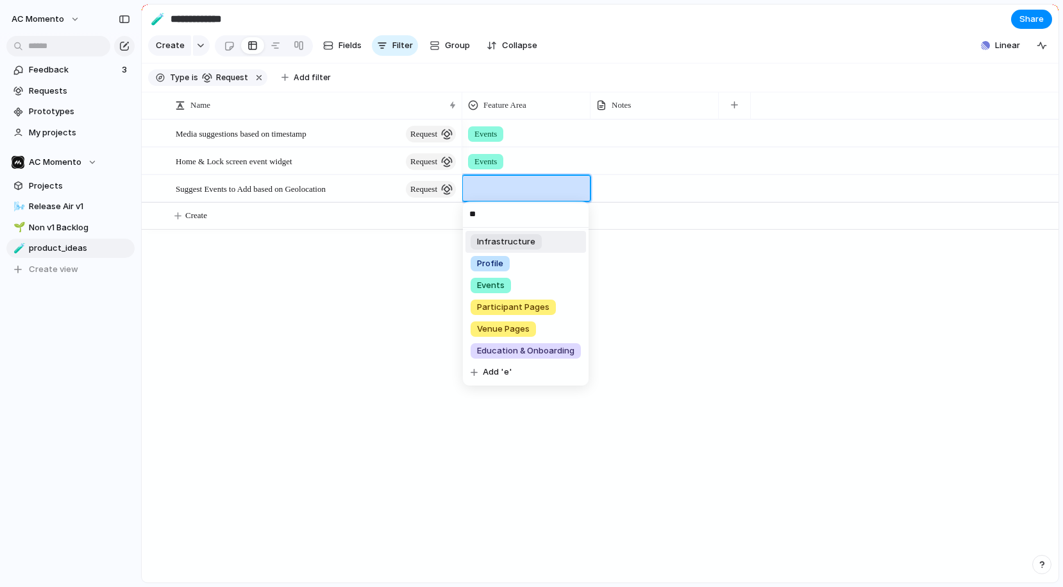
type input "***"
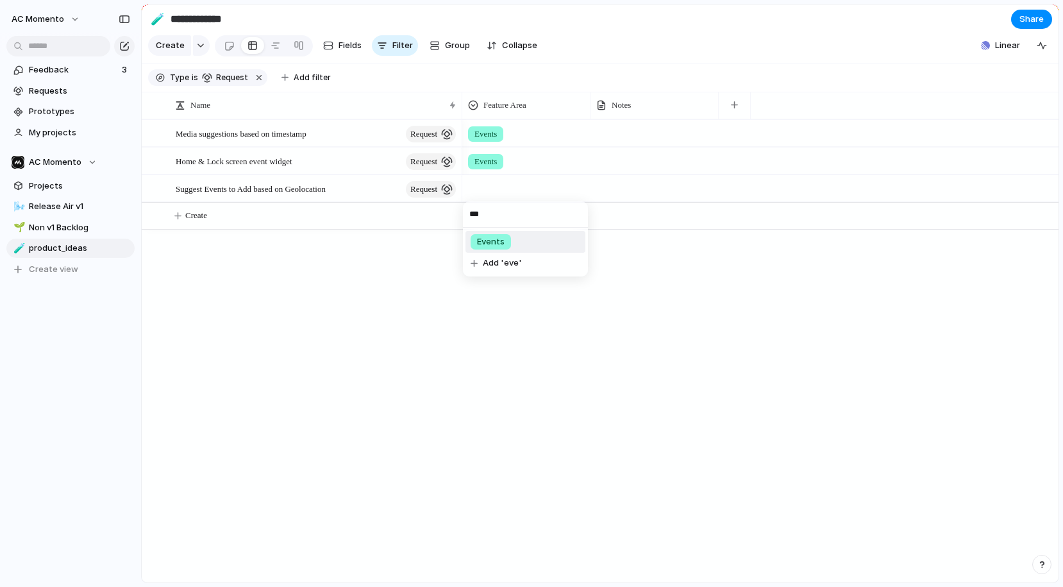
click at [495, 244] on span "Events" at bounding box center [491, 241] width 28 height 13
click at [81, 64] on span "Feedback" at bounding box center [73, 69] width 89 height 13
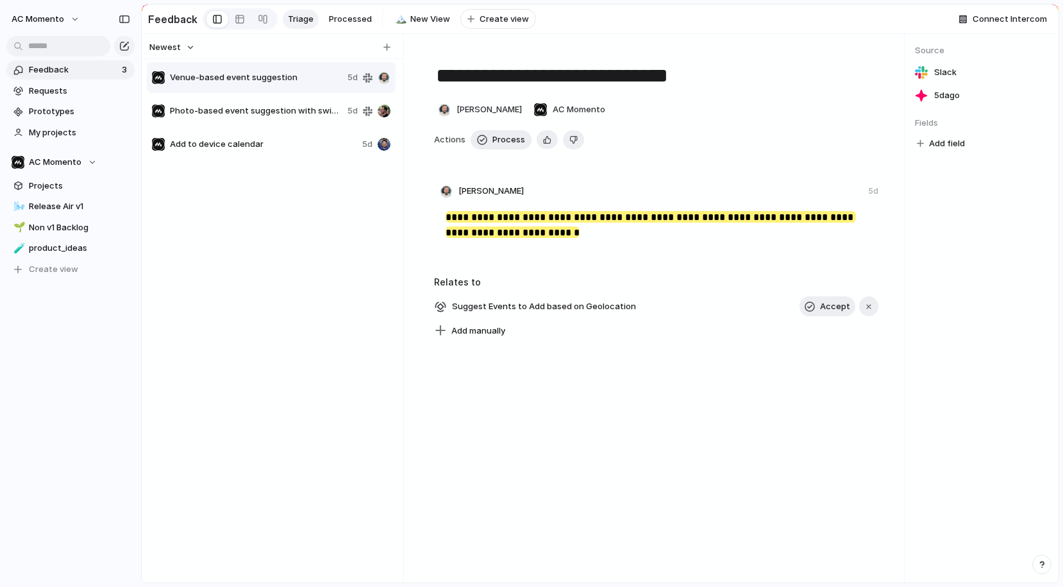
click at [271, 71] on div "Venue-based event suggestion" at bounding box center [247, 77] width 190 height 13
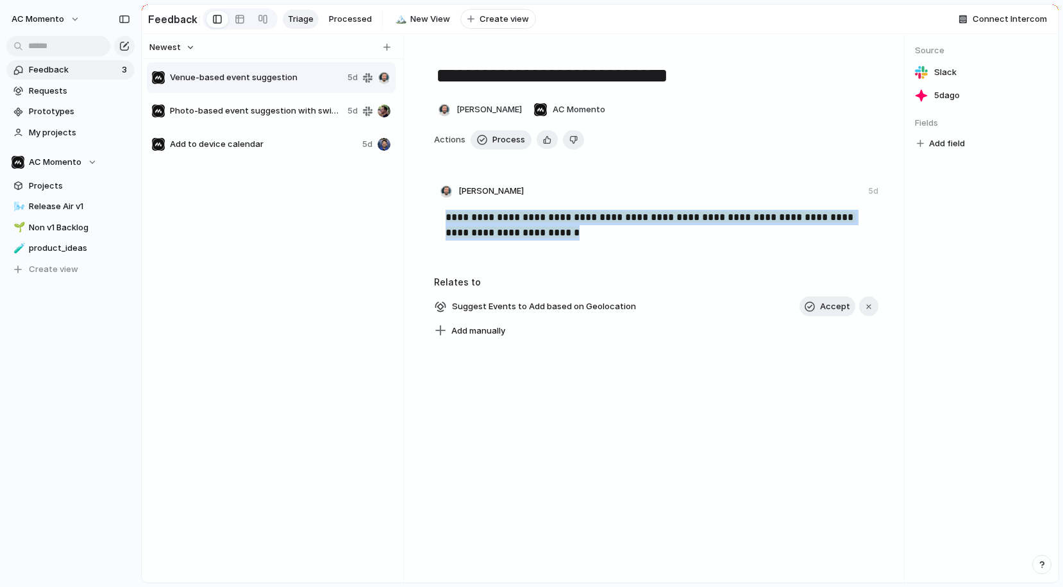
drag, startPoint x: 533, startPoint y: 222, endPoint x: 431, endPoint y: 219, distance: 102.6
click at [435, 219] on div "**********" at bounding box center [656, 230] width 444 height 54
copy mark "**********"
click at [60, 246] on span "product_ideas" at bounding box center [79, 248] width 101 height 13
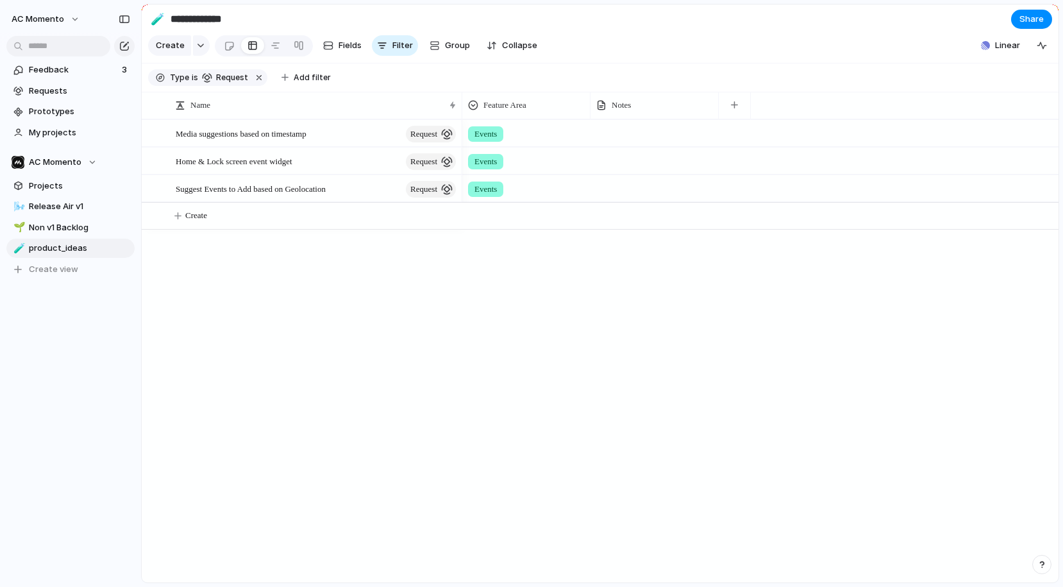
click at [625, 193] on div at bounding box center [654, 188] width 128 height 26
type textarea "**********"
click at [49, 67] on span "Feedback" at bounding box center [73, 69] width 89 height 13
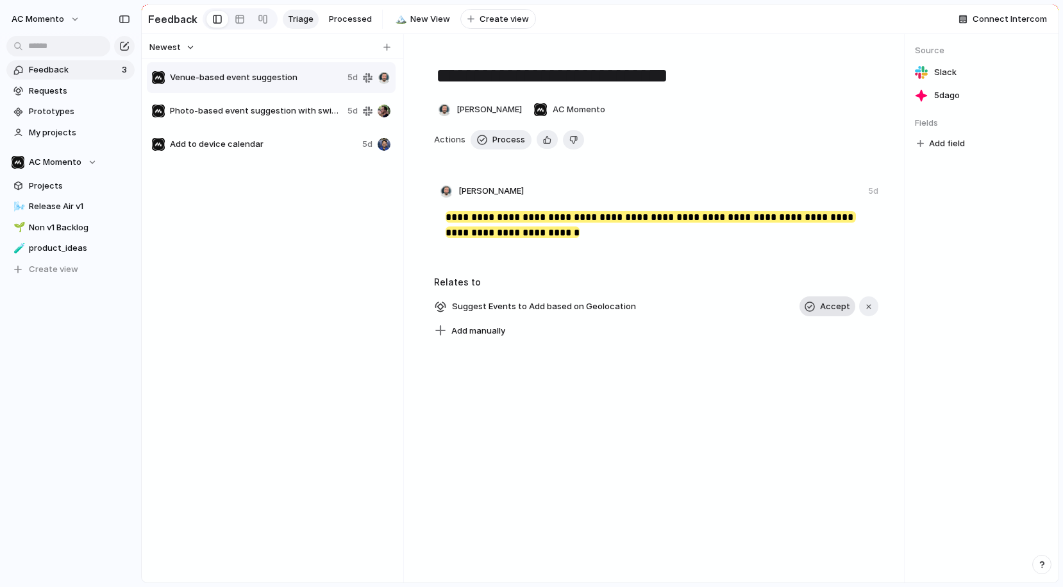
click at [827, 308] on span "Accept" at bounding box center [835, 306] width 30 height 13
click at [66, 250] on span "product_ideas" at bounding box center [79, 248] width 101 height 13
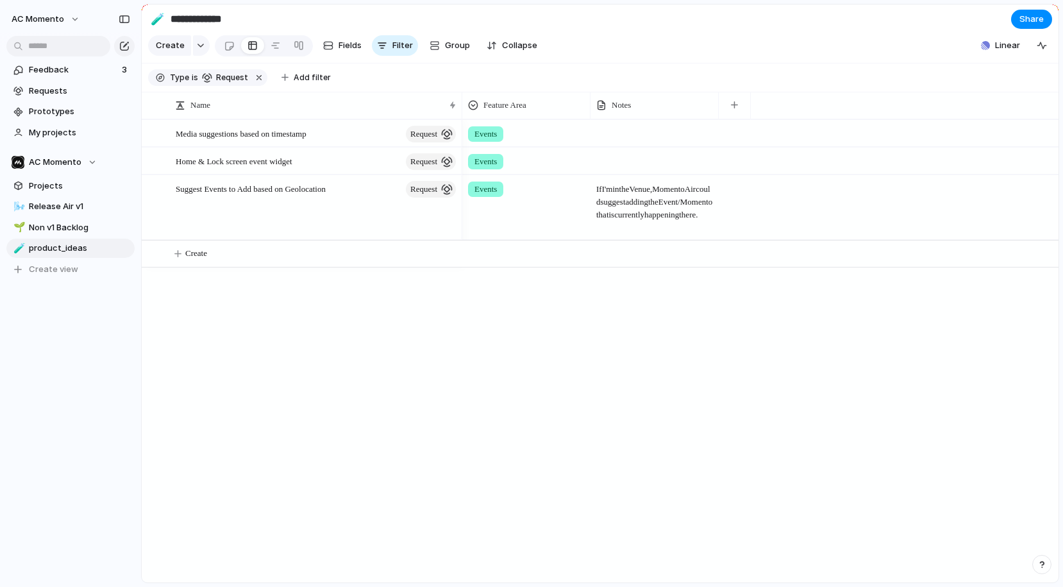
click at [394, 218] on div "Suggest Events to Add based on Geolocation request" at bounding box center [302, 207] width 321 height 64
click at [297, 192] on span "Suggest Events to Add based on Geolocation" at bounding box center [251, 188] width 150 height 15
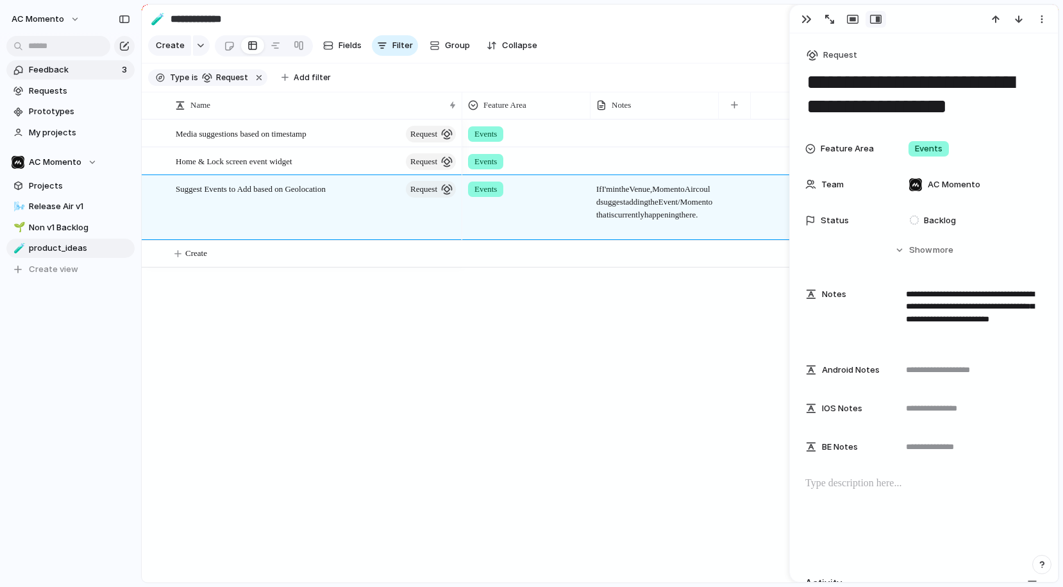
click at [58, 65] on span "Feedback" at bounding box center [73, 69] width 89 height 13
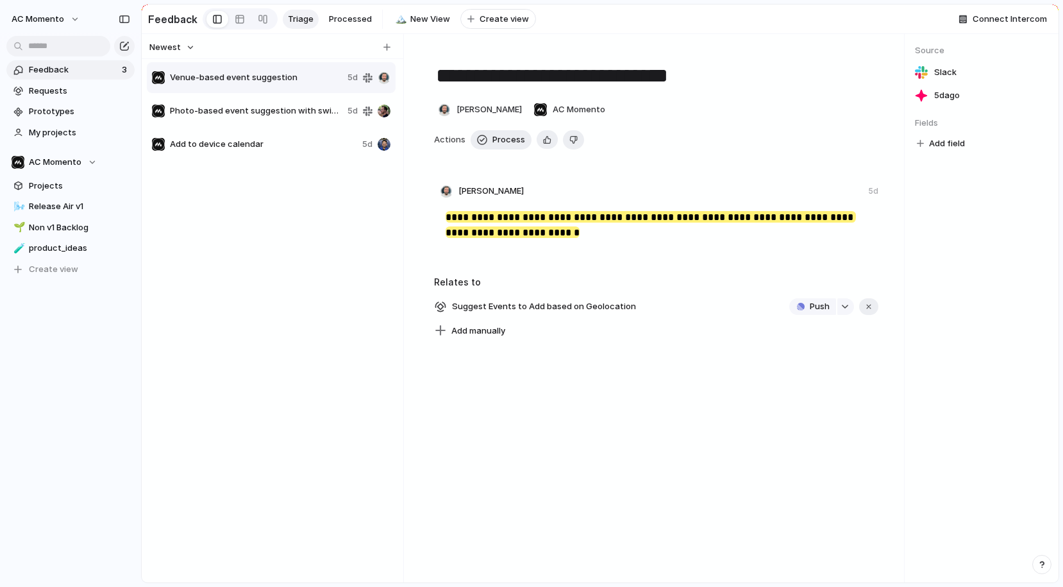
click at [282, 81] on span "Venue-based event suggestion" at bounding box center [256, 77] width 172 height 13
click at [486, 137] on button "Process" at bounding box center [501, 139] width 61 height 19
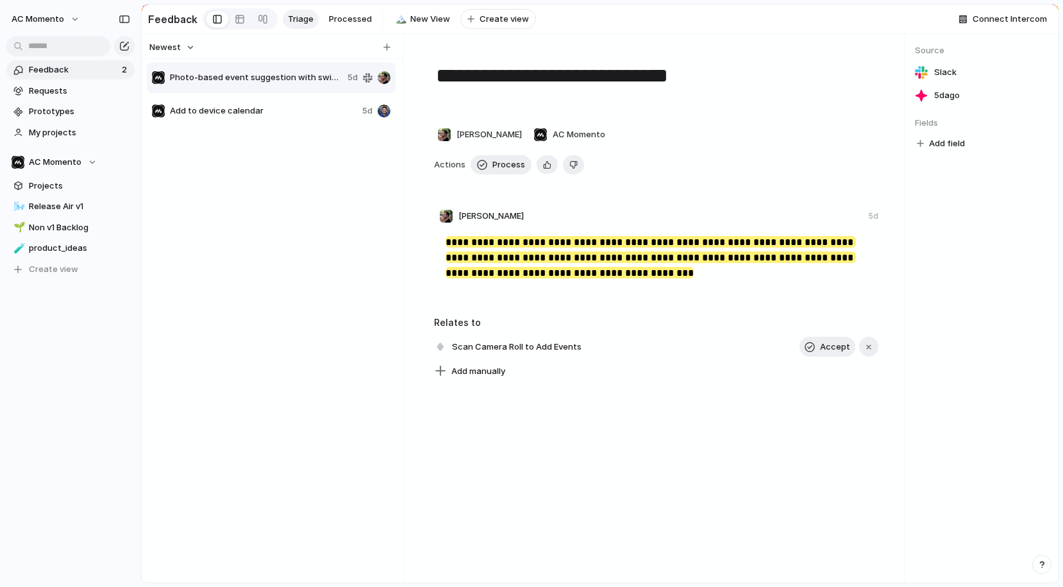
click at [258, 78] on span "Photo-based event suggestion with swipe confirmation" at bounding box center [256, 77] width 172 height 13
click at [67, 249] on span "product_ideas" at bounding box center [79, 248] width 101 height 13
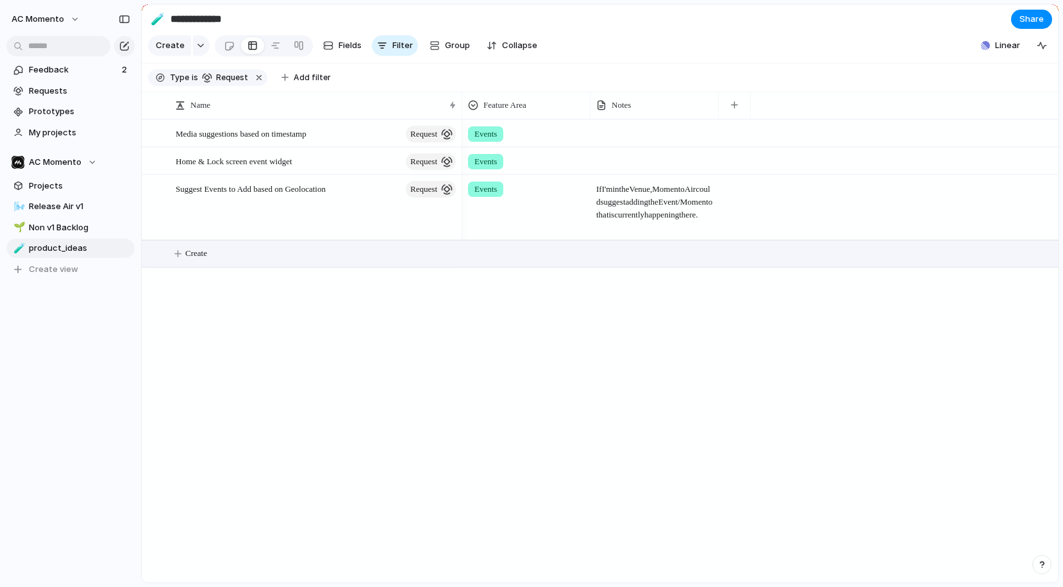
click at [207, 249] on span "Create" at bounding box center [196, 253] width 22 height 13
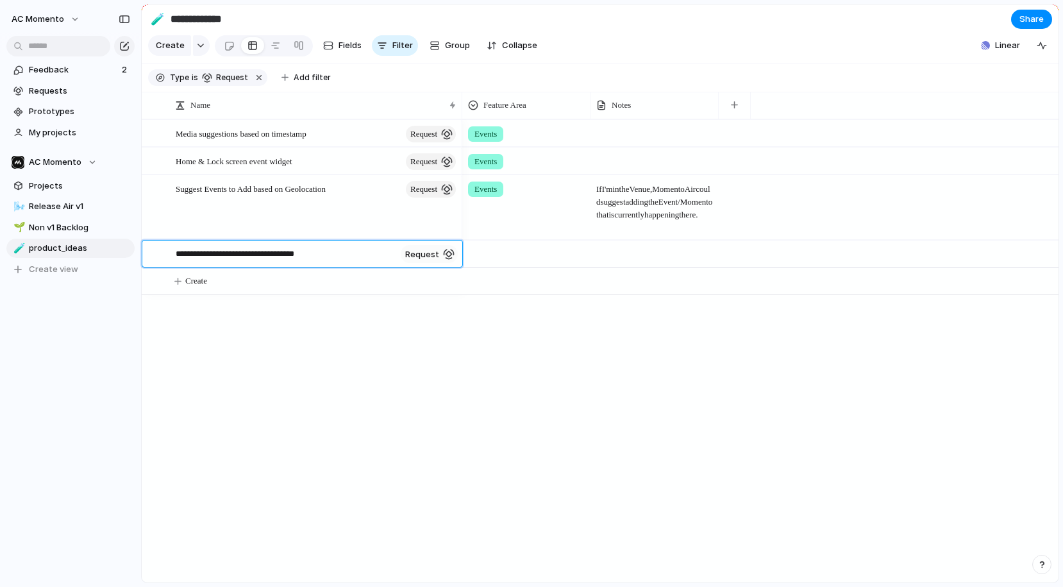
type textarea "**********"
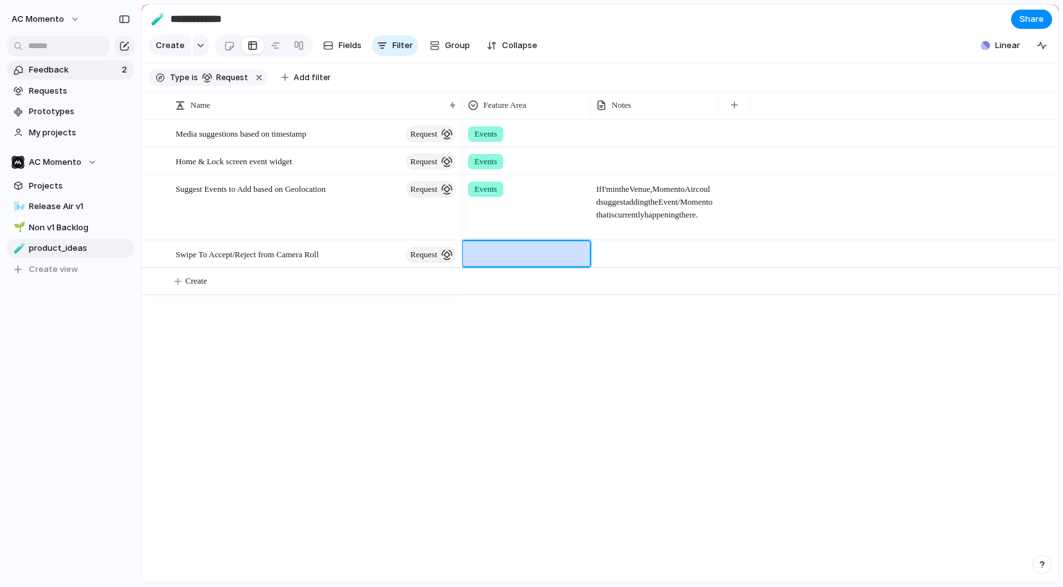
click at [37, 68] on span "Feedback" at bounding box center [73, 69] width 89 height 13
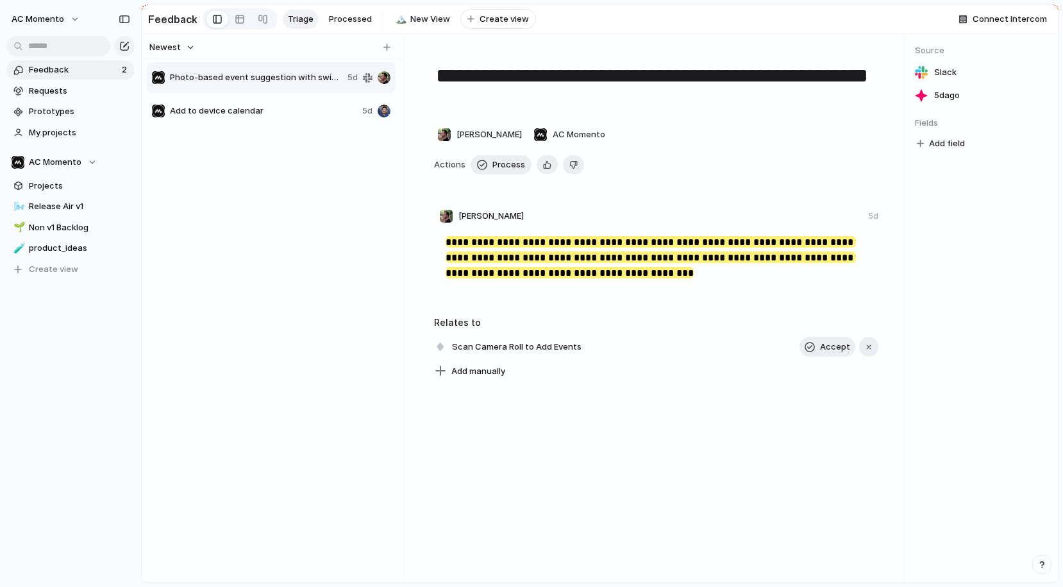
click at [272, 347] on div "Photo-based event suggestion with swipe confirmation 5d Add to device calendar …" at bounding box center [272, 320] width 251 height 518
click at [235, 105] on span "Add to device calendar" at bounding box center [263, 110] width 187 height 13
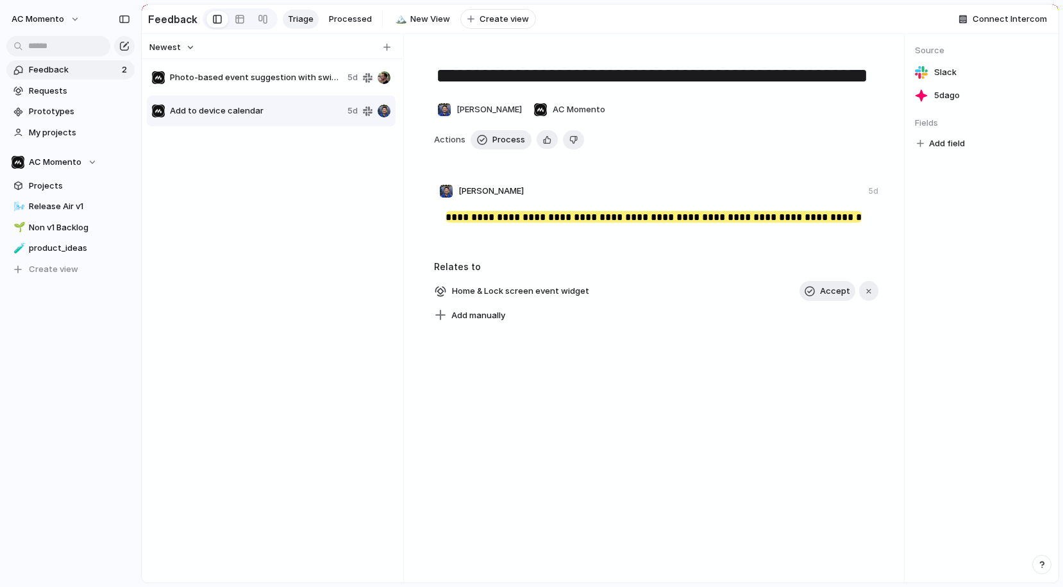
click at [235, 78] on span "Photo-based event suggestion with swipe confirmation" at bounding box center [256, 77] width 172 height 13
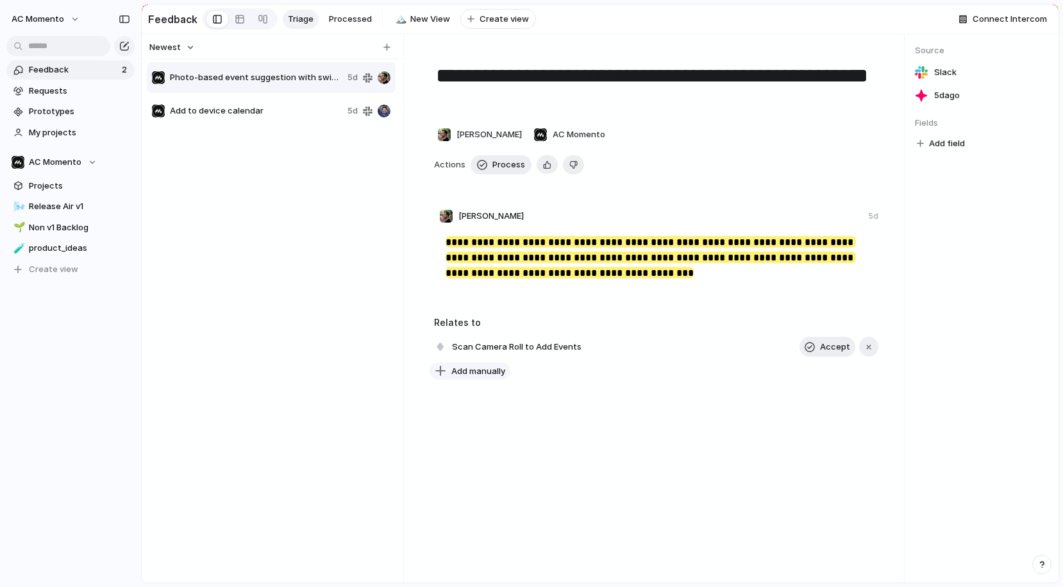
click at [467, 369] on span "Add manually" at bounding box center [478, 371] width 54 height 13
type input "**"
click at [510, 441] on span "Swipe To Accept/Reject from Camera Roll" at bounding box center [540, 445] width 170 height 13
click at [496, 160] on span "Process" at bounding box center [508, 164] width 33 height 13
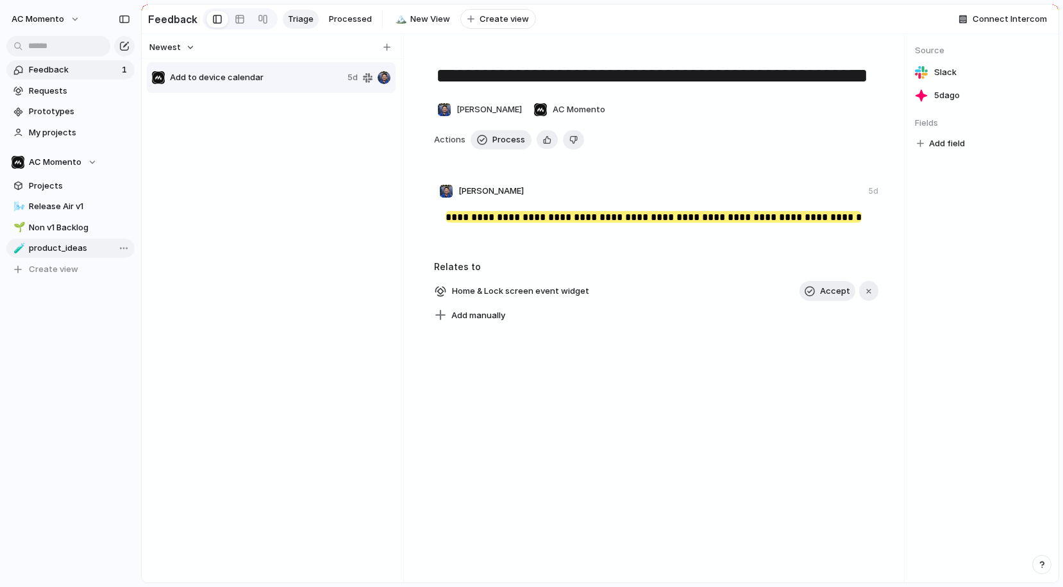
click at [40, 252] on span "product_ideas" at bounding box center [79, 248] width 101 height 13
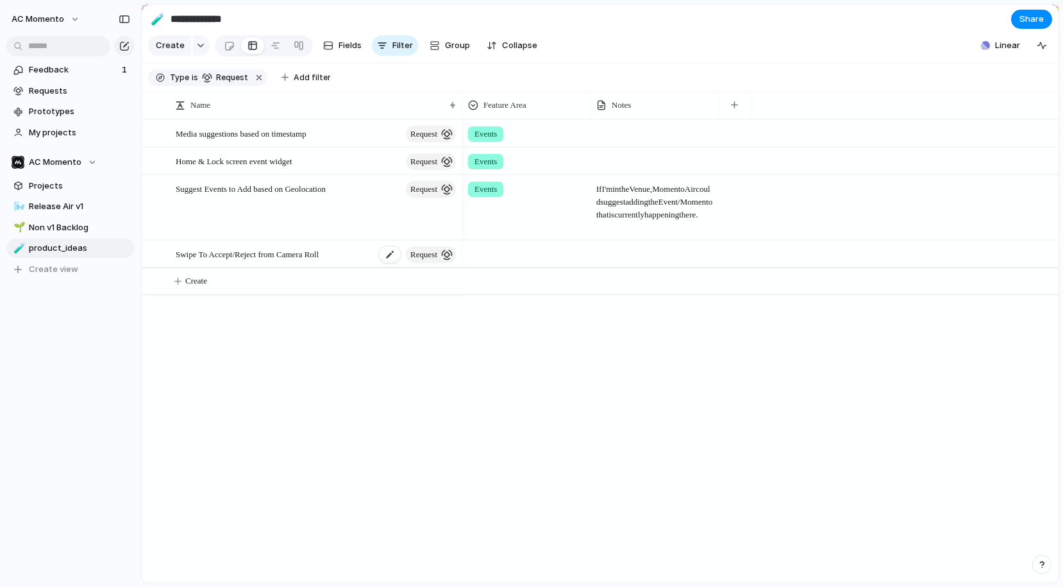
click at [283, 252] on span "Swipe To Accept/Reject from Camera Roll" at bounding box center [247, 253] width 143 height 15
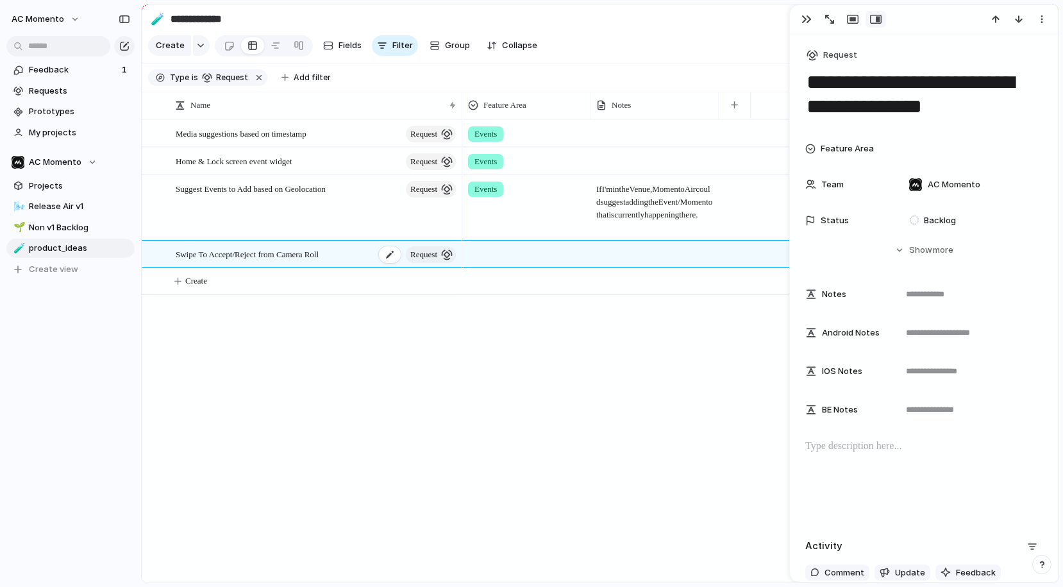
click at [271, 254] on span "Swipe To Accept/Reject from Camera Roll" at bounding box center [247, 253] width 143 height 15
click at [272, 254] on span "Swipe To Accept/Reject from Camera Roll" at bounding box center [247, 253] width 143 height 15
click at [272, 254] on textarea "**********" at bounding box center [286, 255] width 220 height 16
type textarea "**********"
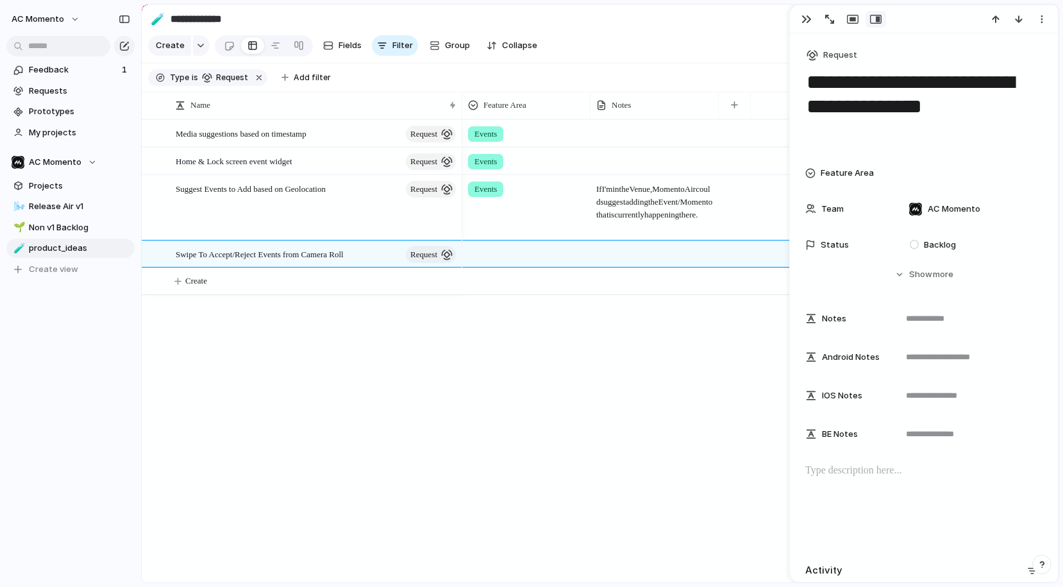
click at [514, 249] on div at bounding box center [526, 251] width 127 height 21
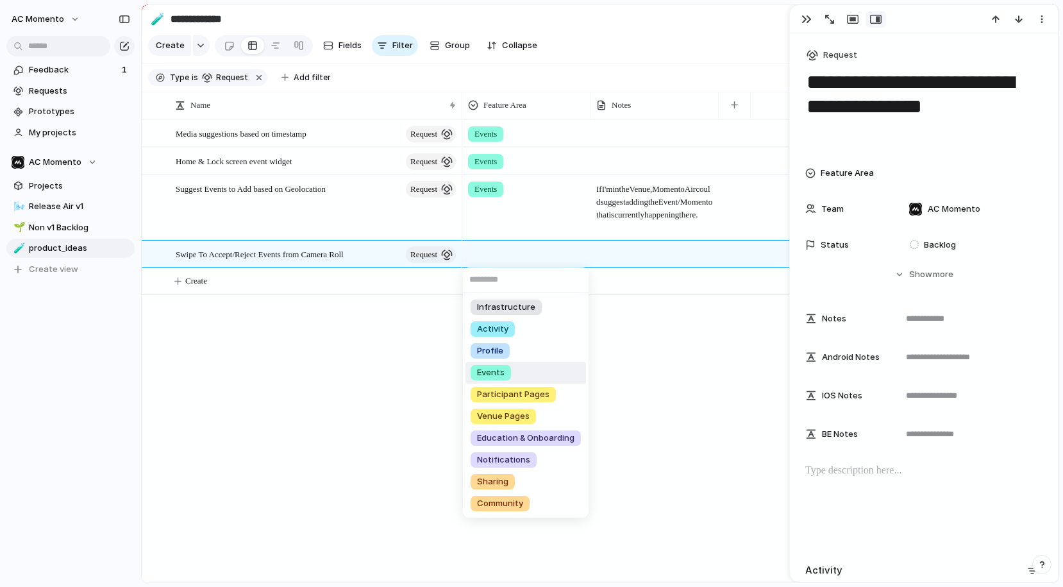
drag, startPoint x: 522, startPoint y: 367, endPoint x: 536, endPoint y: 366, distance: 14.1
click at [522, 367] on li "Events" at bounding box center [525, 373] width 121 height 22
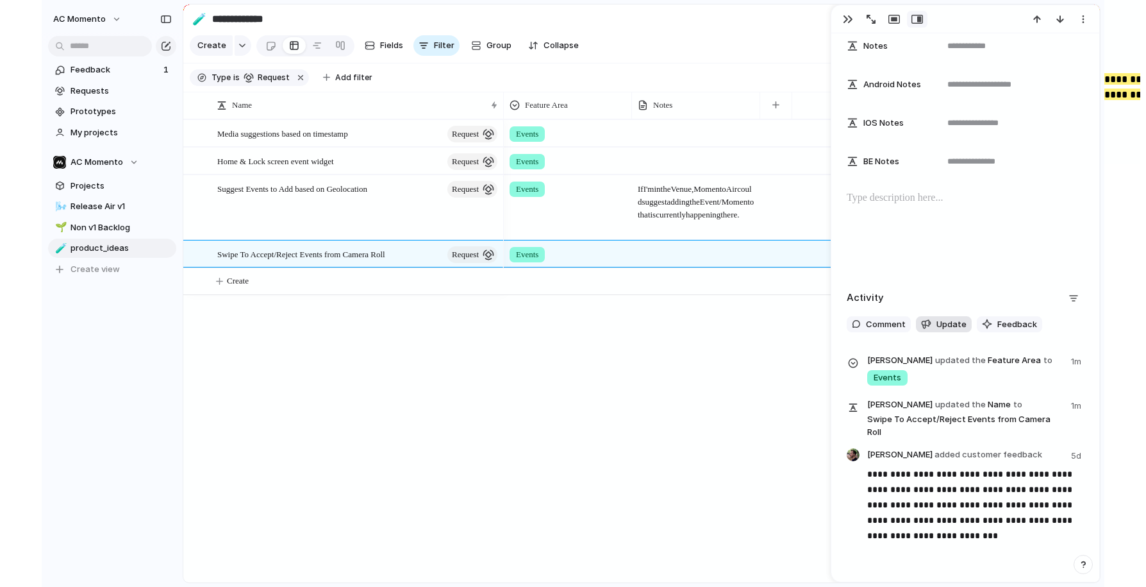
scroll to position [317, 0]
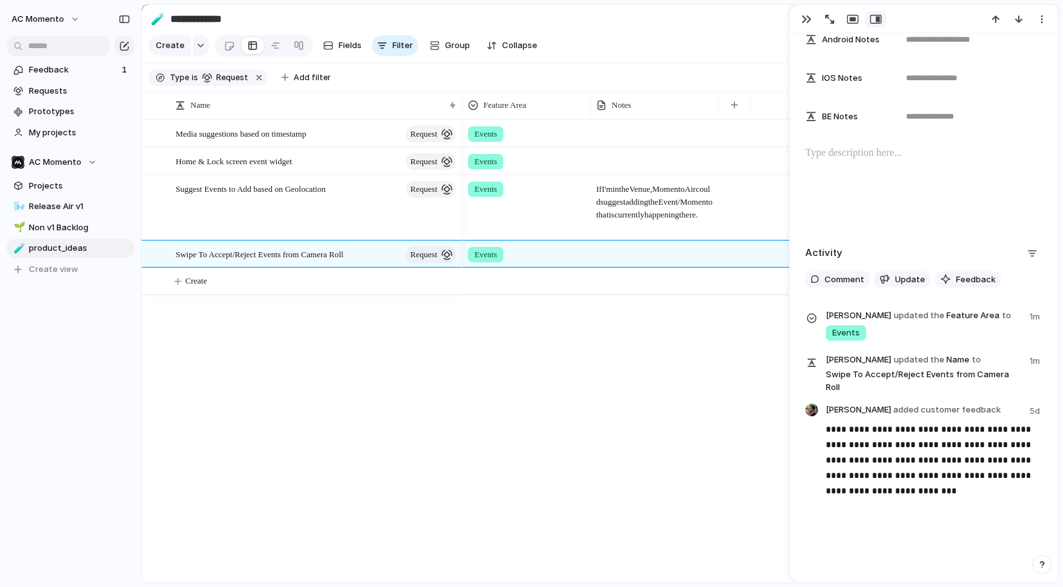
click at [685, 394] on div "Events Events Events If I'm in the Venue, Momento Air could suggest adding the …" at bounding box center [760, 350] width 596 height 463
click at [58, 67] on span "Feedback" at bounding box center [73, 69] width 89 height 13
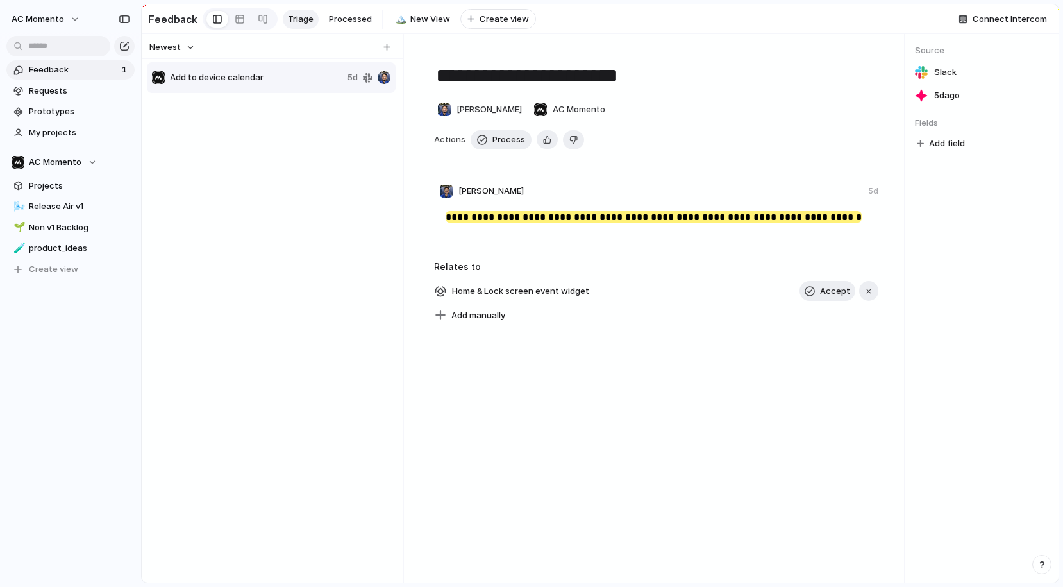
click at [228, 74] on span "Add to device calendar" at bounding box center [256, 77] width 172 height 13
click at [219, 266] on div "Add to device calendar 5d" at bounding box center [272, 320] width 251 height 518
click at [510, 72] on textarea "**********" at bounding box center [657, 75] width 444 height 27
click at [510, 73] on textarea "**********" at bounding box center [657, 75] width 444 height 27
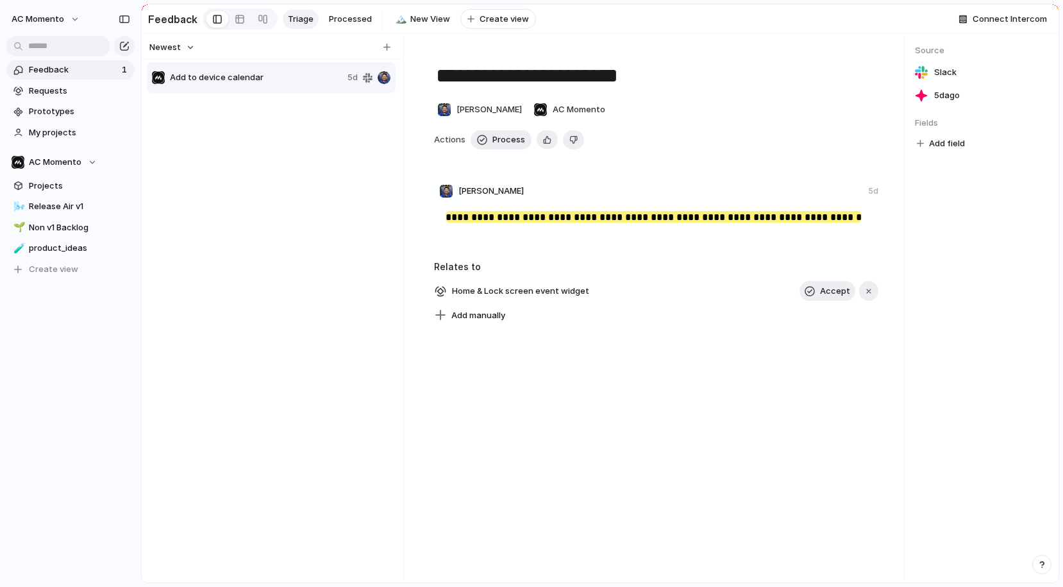
click at [235, 233] on div "Add to device calendar 5d" at bounding box center [272, 320] width 251 height 518
click at [76, 242] on span "product_ideas" at bounding box center [79, 248] width 101 height 13
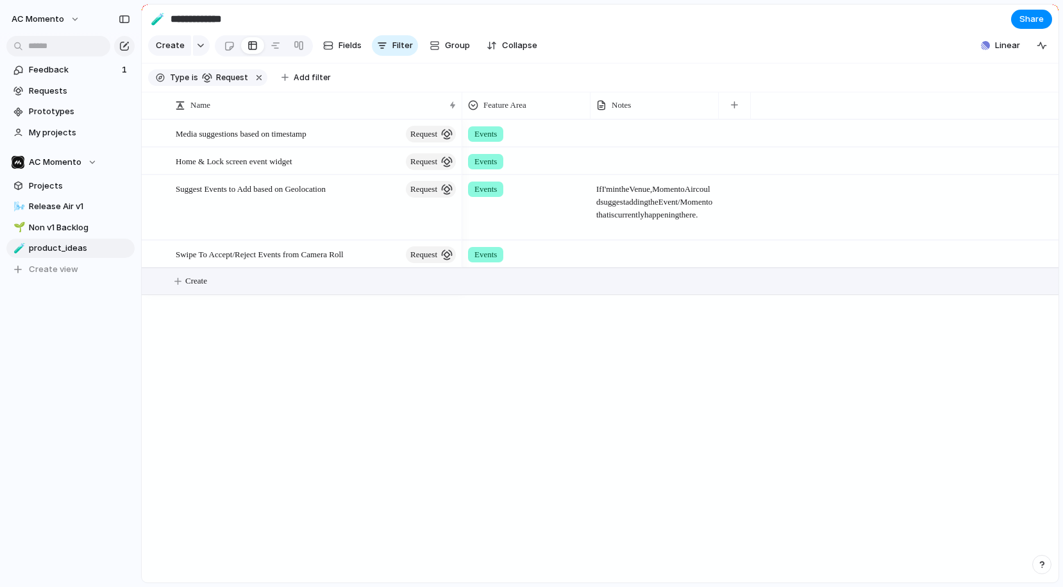
click at [206, 282] on span "Create" at bounding box center [196, 280] width 22 height 13
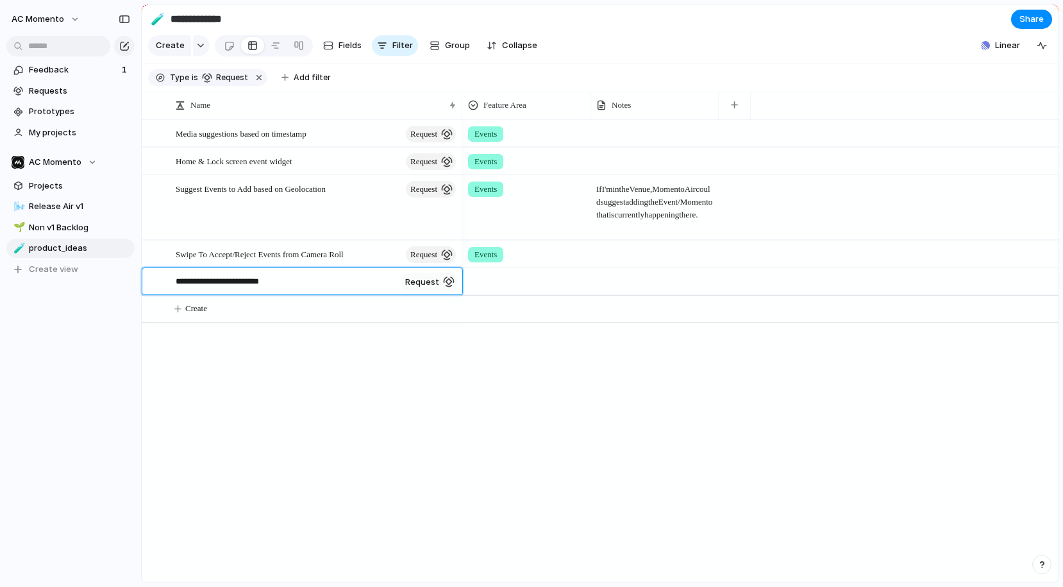
type textarea "**********"
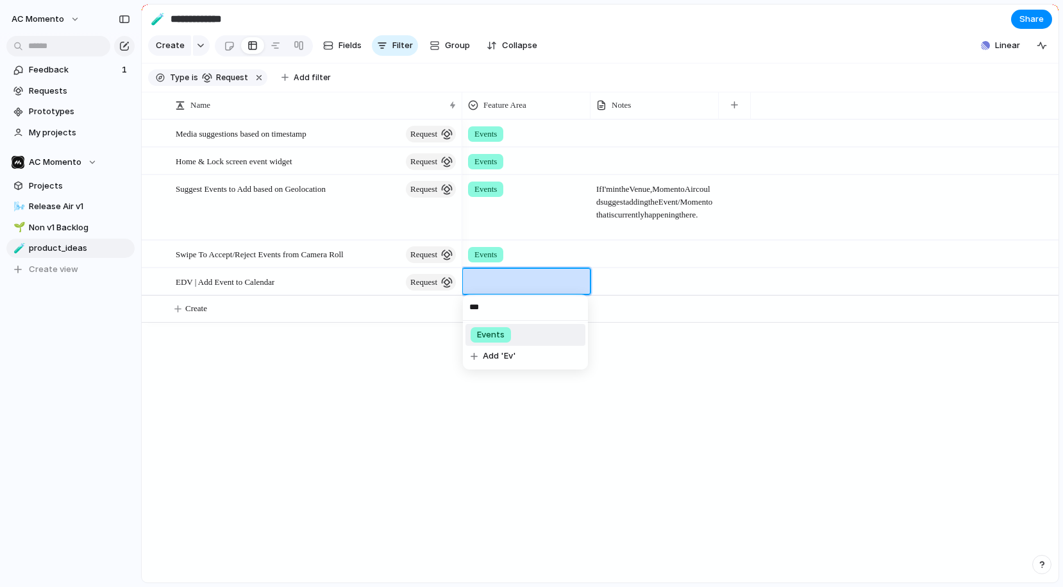
type input "****"
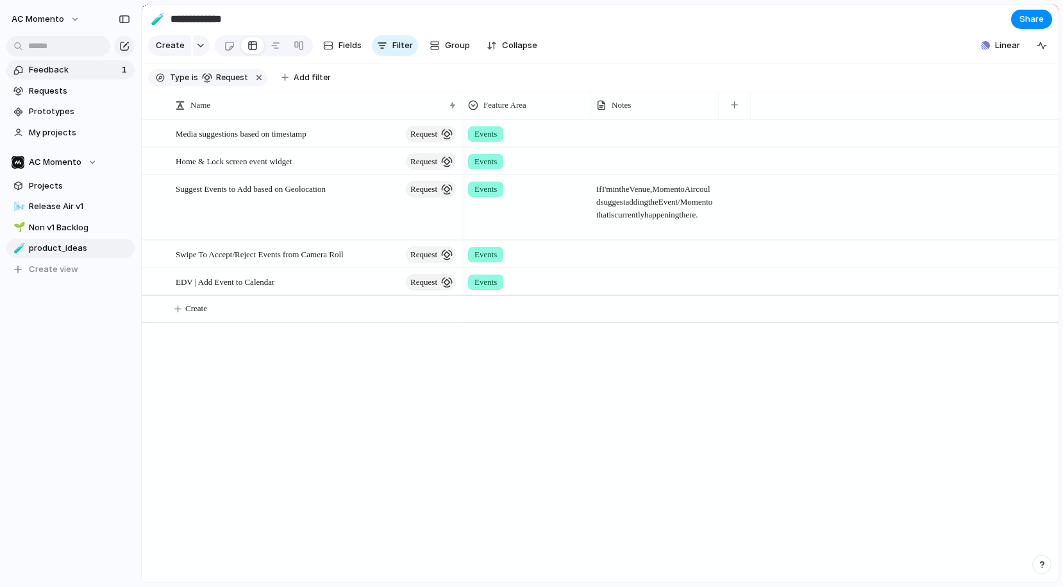
click at [70, 64] on span "Feedback" at bounding box center [73, 69] width 89 height 13
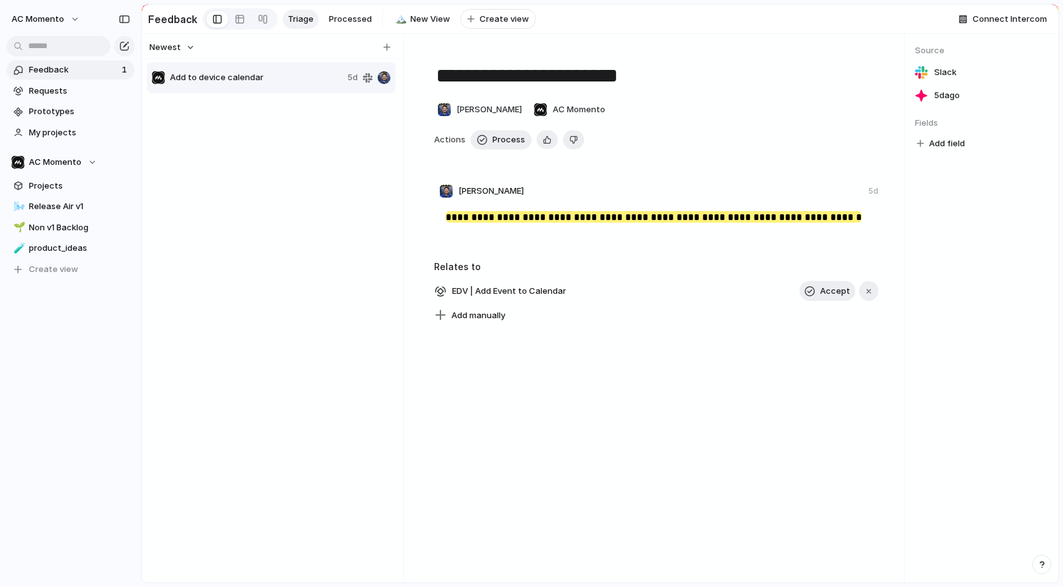
click at [318, 69] on div "Add to device calendar 5d" at bounding box center [271, 77] width 249 height 31
click at [835, 289] on span "Accept" at bounding box center [835, 291] width 30 height 13
click at [501, 137] on span "Process" at bounding box center [508, 139] width 33 height 13
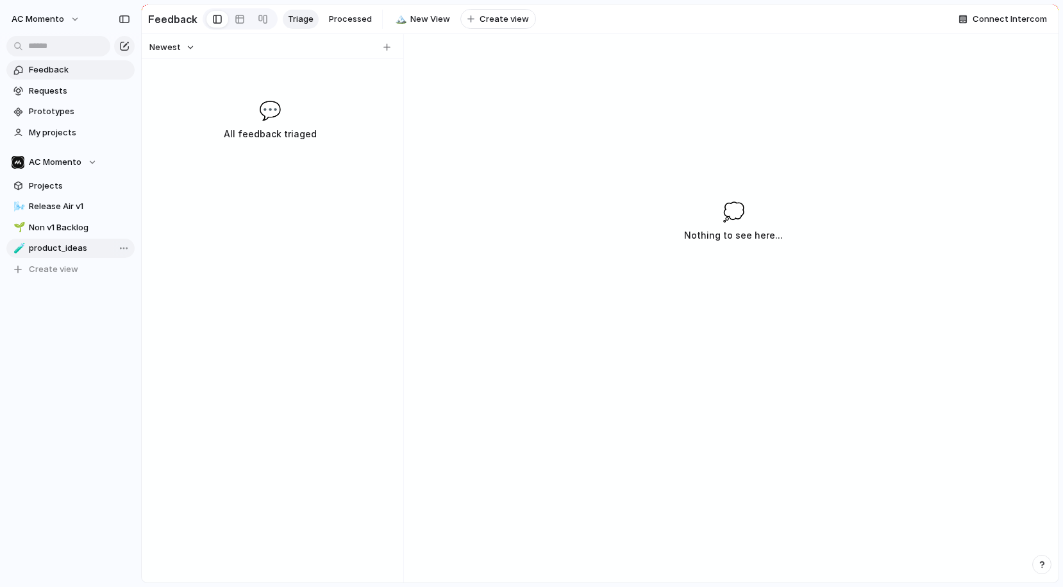
click at [68, 243] on span "product_ideas" at bounding box center [79, 248] width 101 height 13
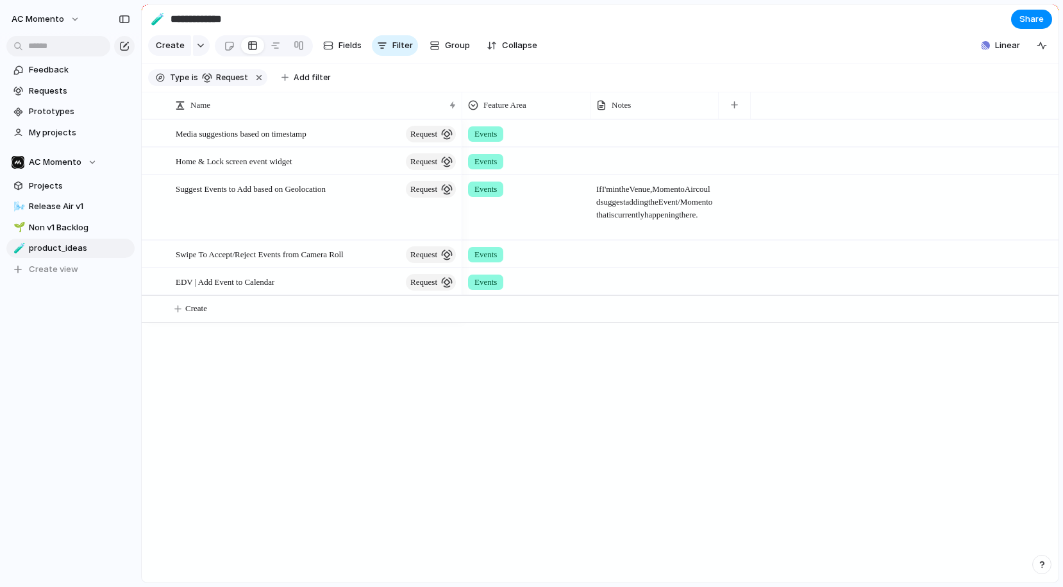
drag, startPoint x: 319, startPoint y: 383, endPoint x: 266, endPoint y: 373, distance: 54.2
click at [319, 383] on div "Media suggestions based on timestamp request Home & Lock screen event widget re…" at bounding box center [600, 350] width 917 height 463
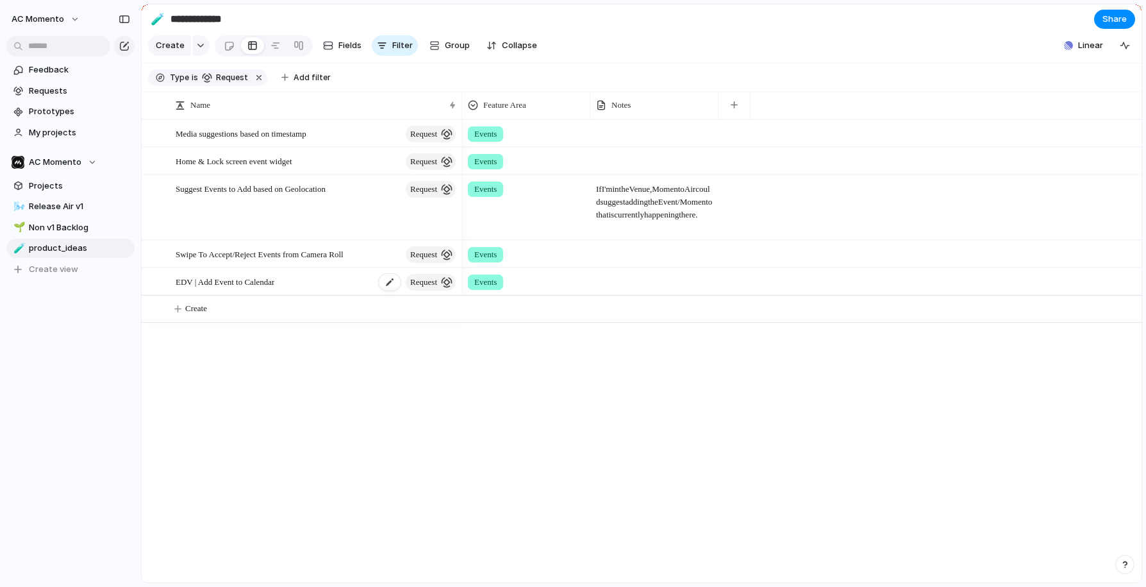
click at [274, 279] on span "EDV | Add Event to Calendar" at bounding box center [225, 281] width 99 height 15
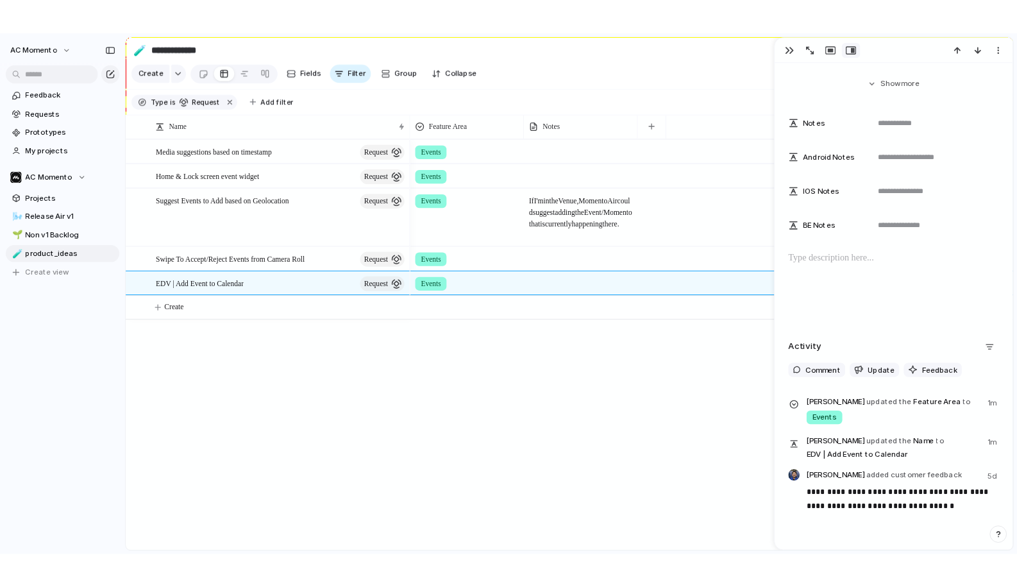
scroll to position [247, 0]
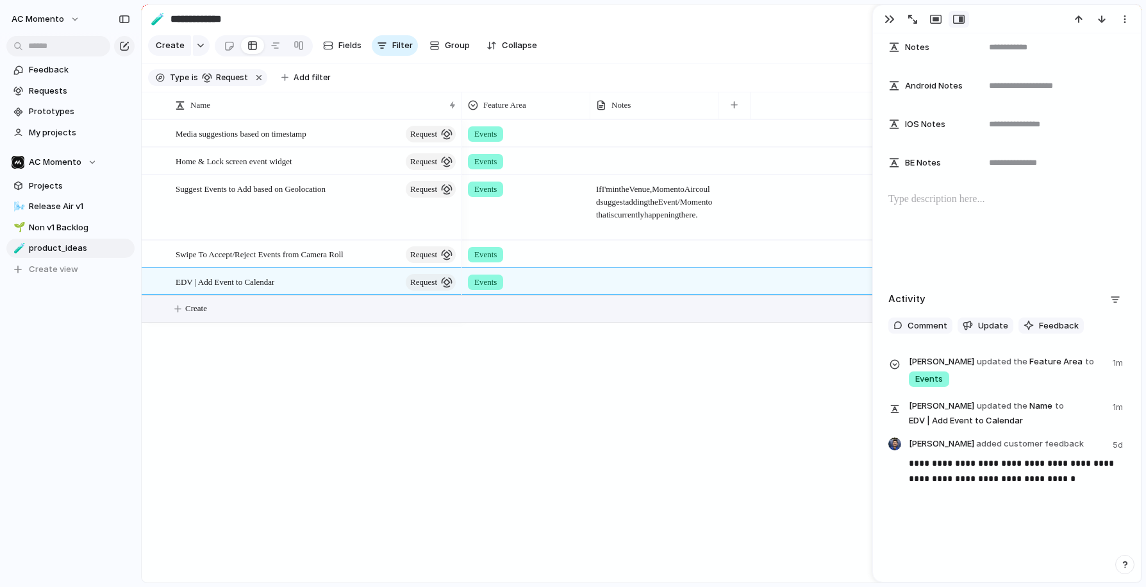
drag, startPoint x: 672, startPoint y: 347, endPoint x: 585, endPoint y: 303, distance: 98.0
click at [672, 347] on div "Events Events Events If I'm in the Venue, Momento Air could suggest adding the …" at bounding box center [802, 350] width 680 height 463
drag, startPoint x: 894, startPoint y: 18, endPoint x: 835, endPoint y: 21, distance: 59.7
click at [893, 18] on button "button" at bounding box center [890, 19] width 21 height 17
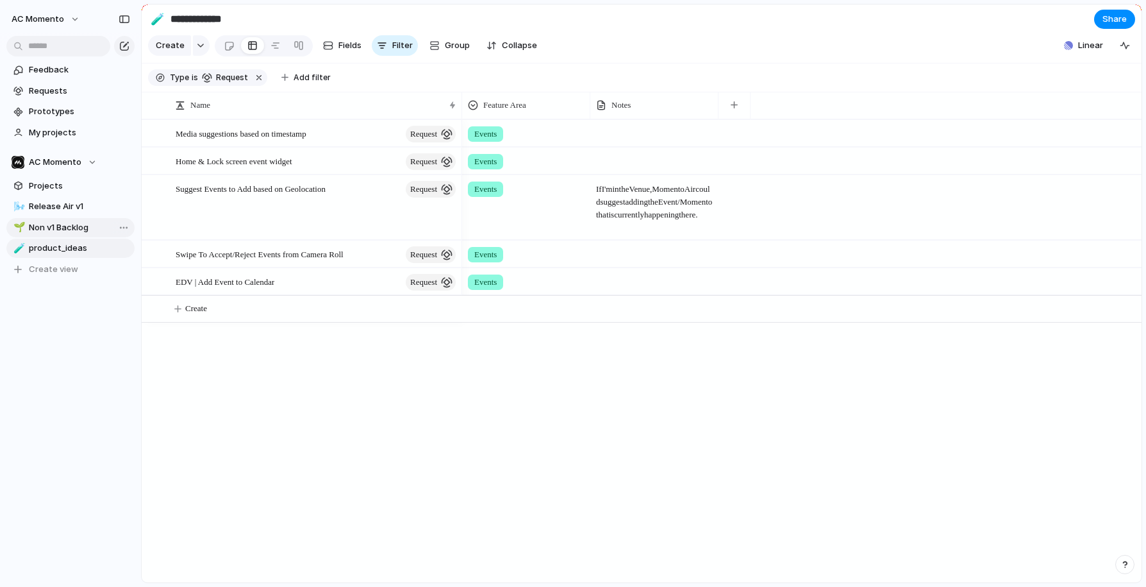
click at [51, 224] on span "Non v1 Backlog" at bounding box center [79, 227] width 101 height 13
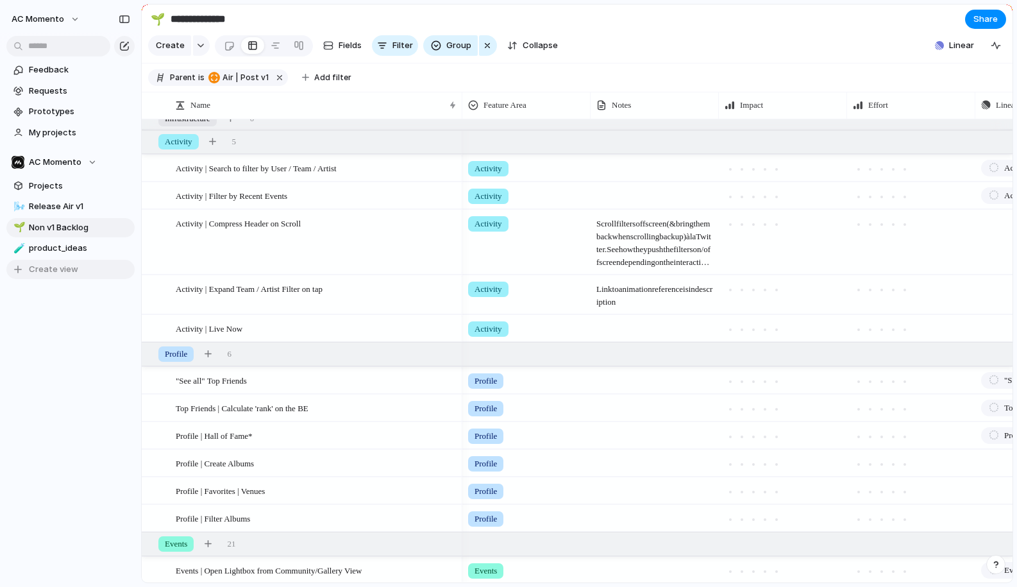
scroll to position [42, 0]
click at [58, 247] on span "product_ideas" at bounding box center [79, 248] width 101 height 13
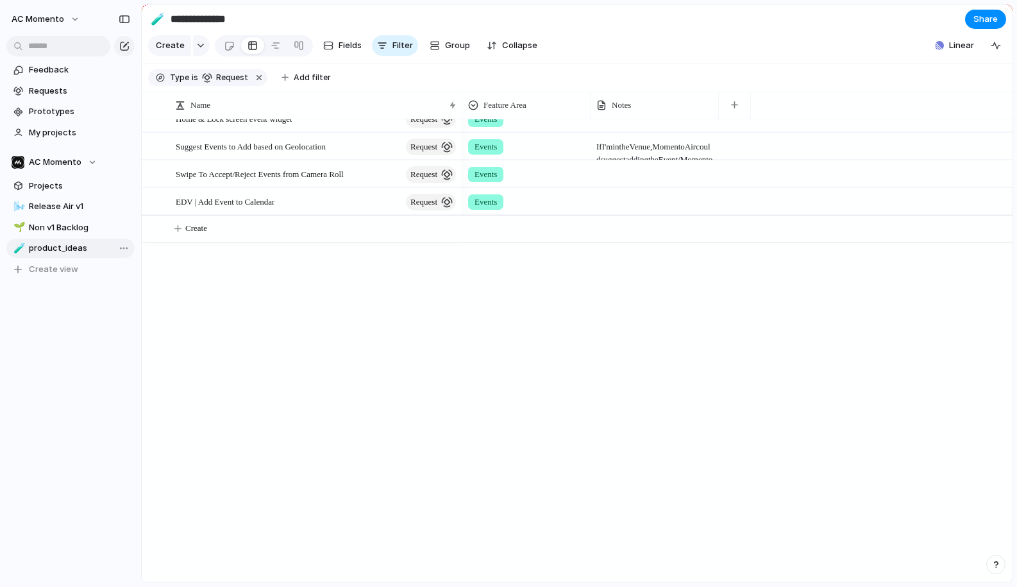
type input "**********"
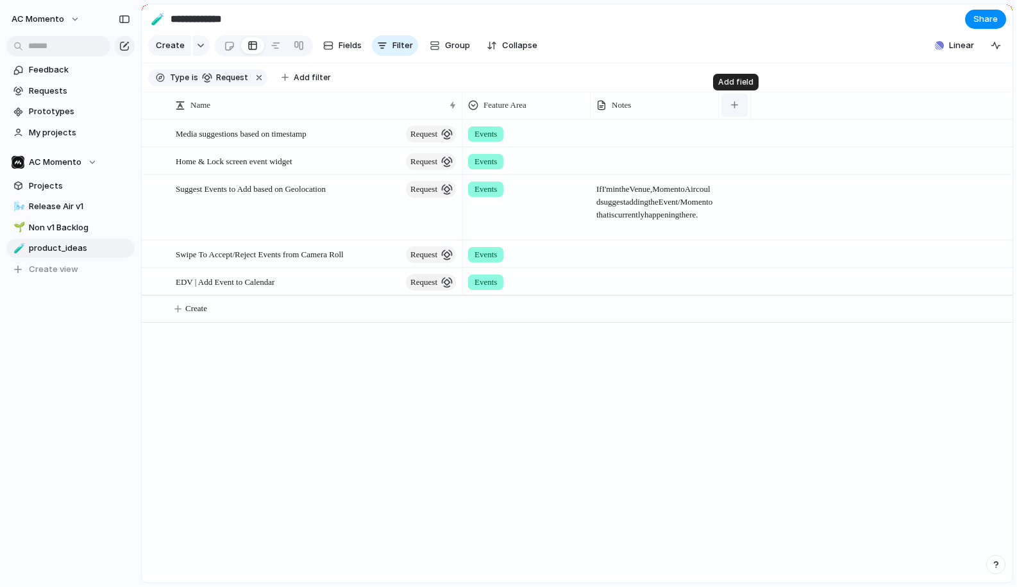
click at [733, 97] on button "button" at bounding box center [734, 105] width 26 height 23
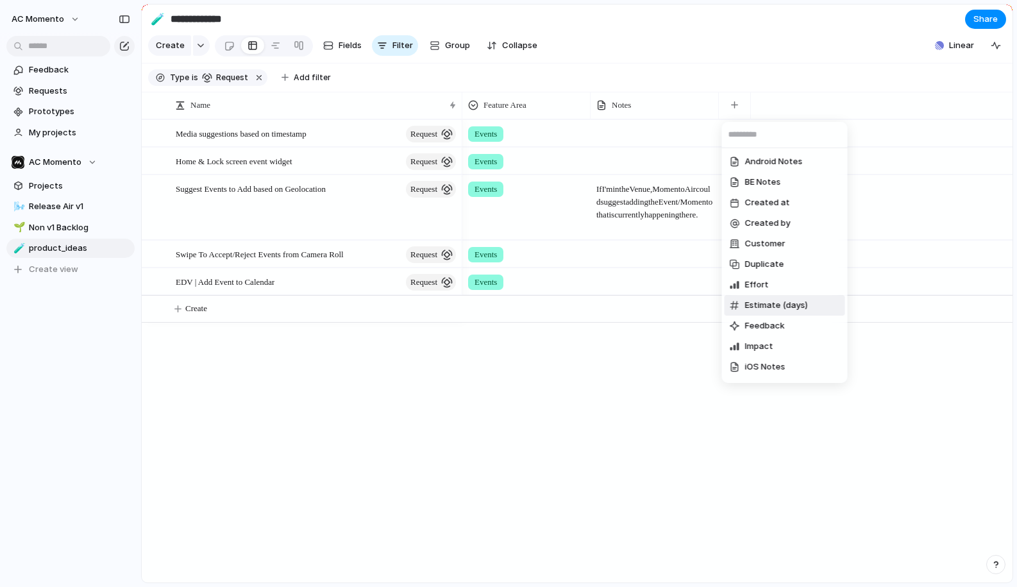
drag, startPoint x: 575, startPoint y: 395, endPoint x: 576, endPoint y: 379, distance: 16.1
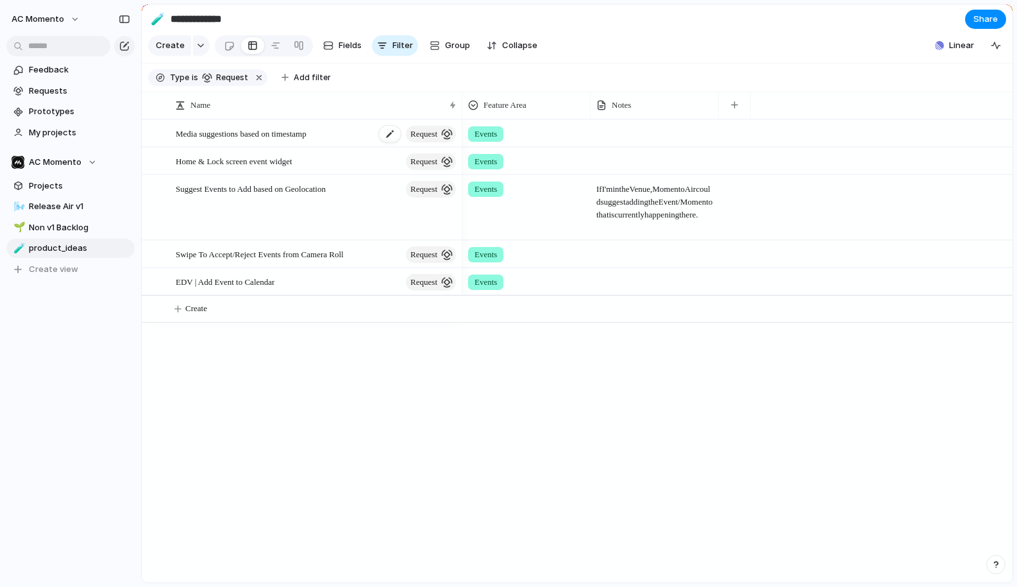
click at [301, 131] on span "Media suggestions based on timestamp" at bounding box center [241, 133] width 131 height 15
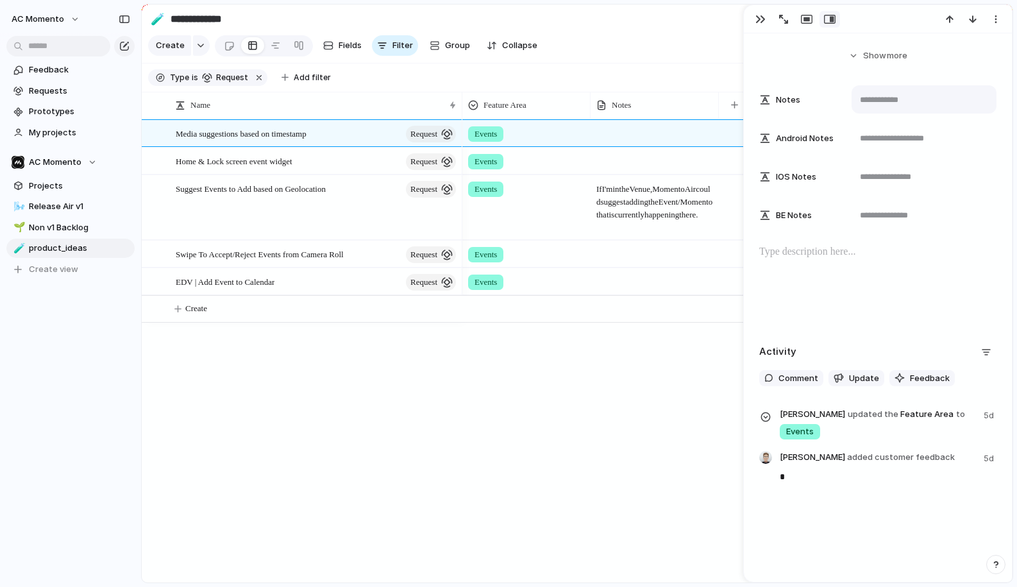
scroll to position [238, 0]
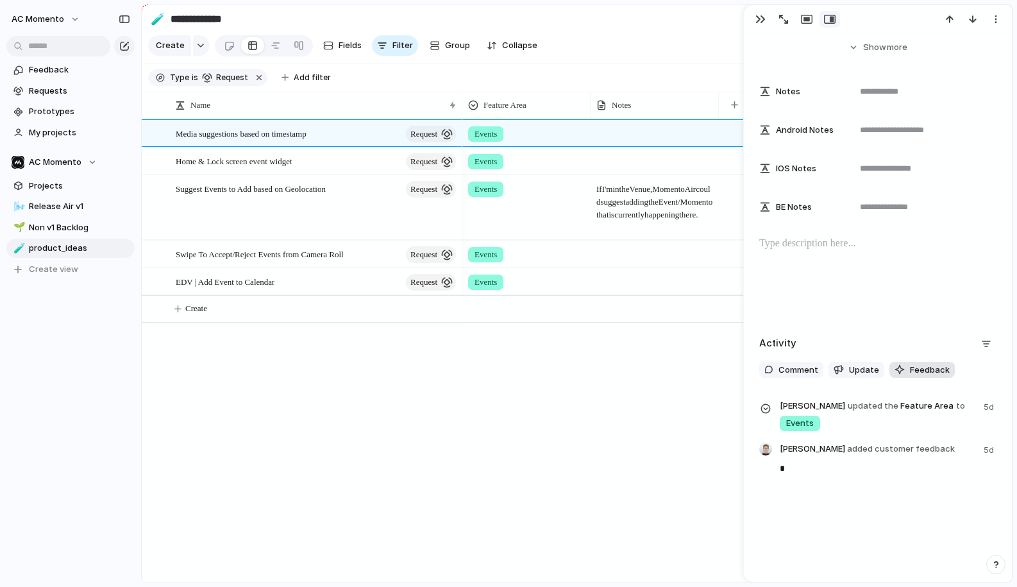
click at [915, 370] on span "Feedback" at bounding box center [930, 369] width 40 height 13
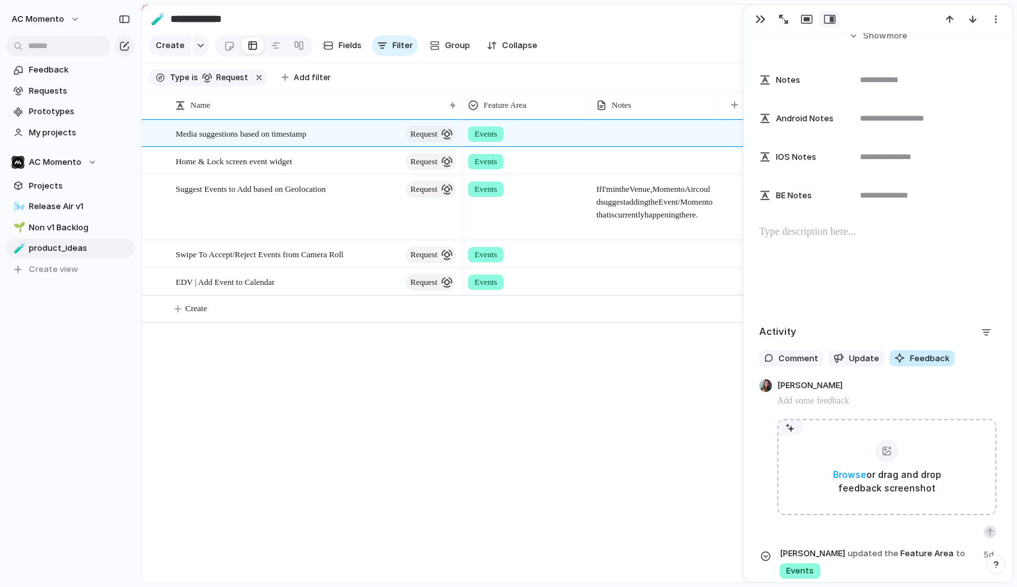
scroll to position [251, 0]
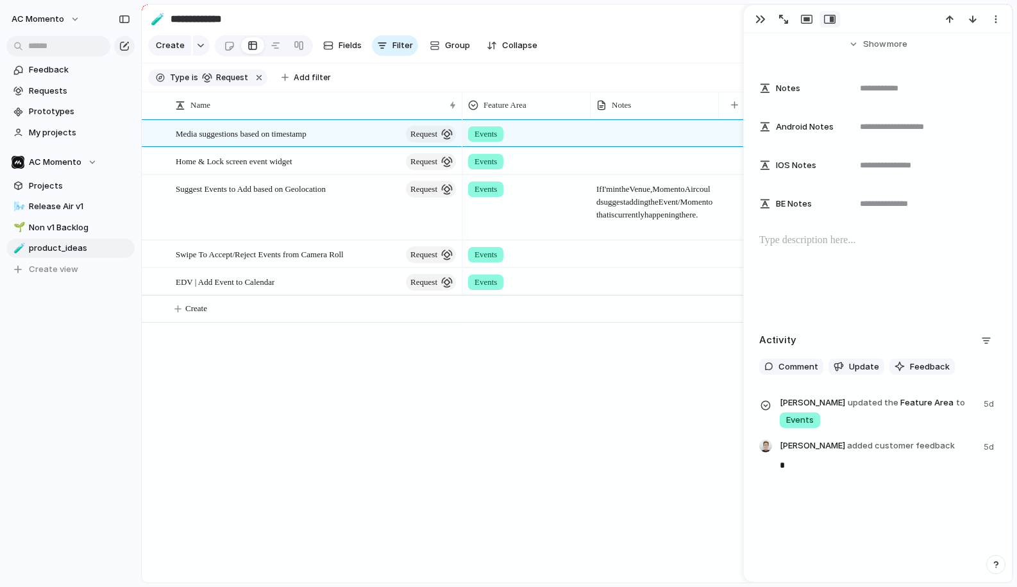
click at [935, 310] on div "**********" at bounding box center [878, 140] width 268 height 697
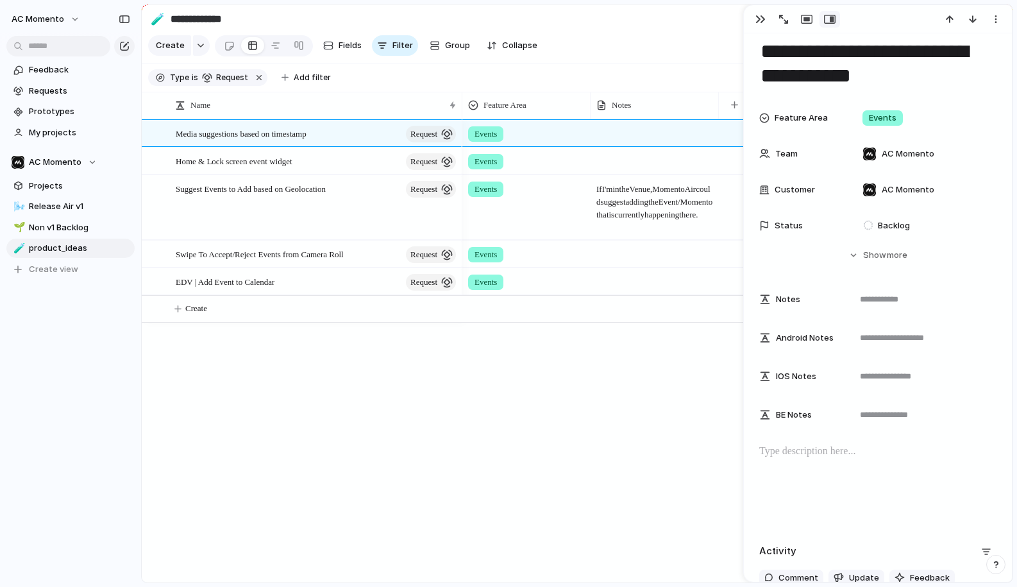
scroll to position [0, 0]
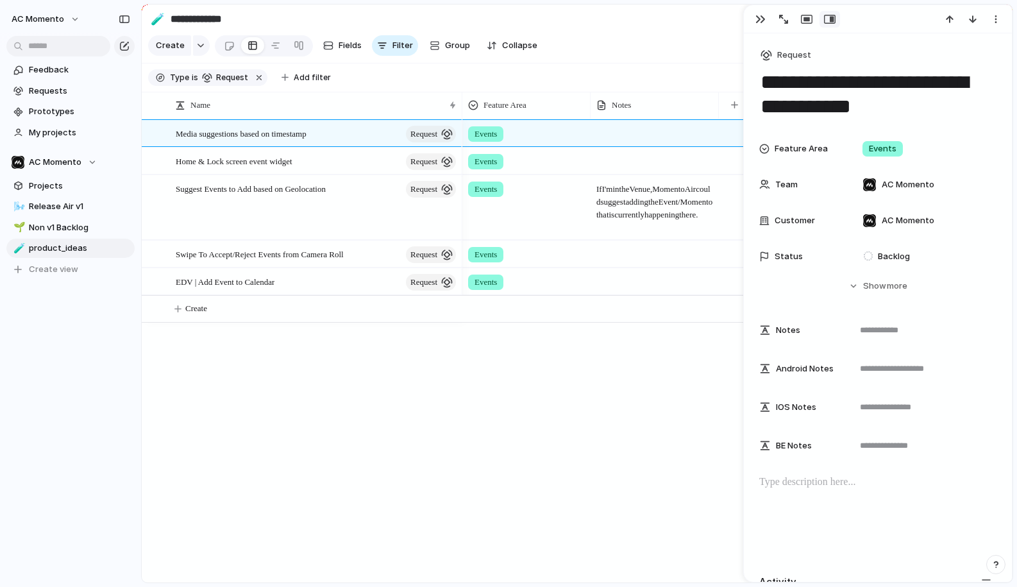
click at [748, 15] on div at bounding box center [794, 19] width 92 height 17
click at [750, 17] on button "button" at bounding box center [760, 19] width 21 height 17
